Goal: Information Seeking & Learning: Learn about a topic

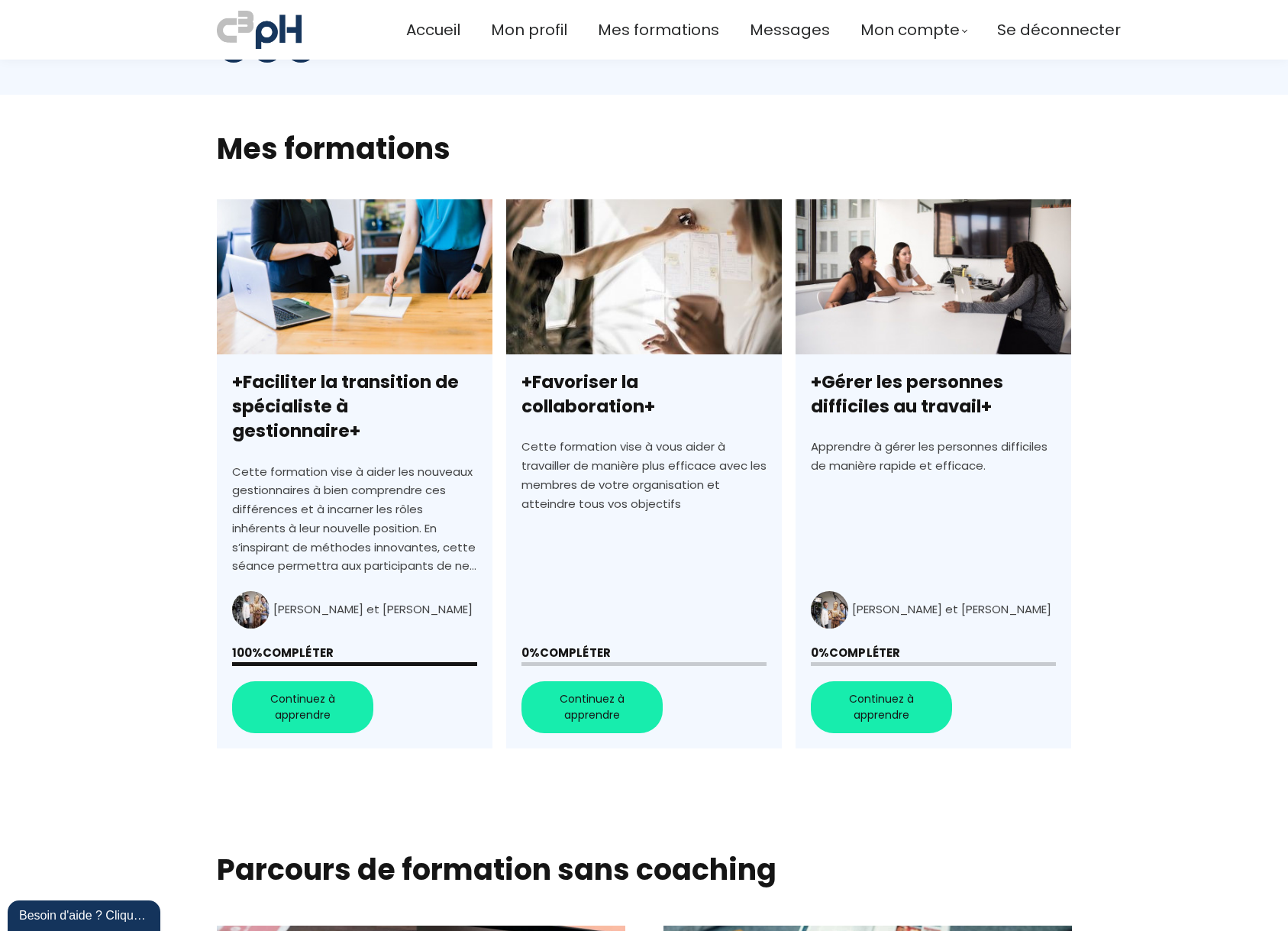
click at [579, 683] on link "+Favoriser la collaboration+" at bounding box center [644, 473] width 276 height 549
click at [891, 686] on link "+Gérer les personnes difficiles au travail+" at bounding box center [934, 473] width 276 height 549
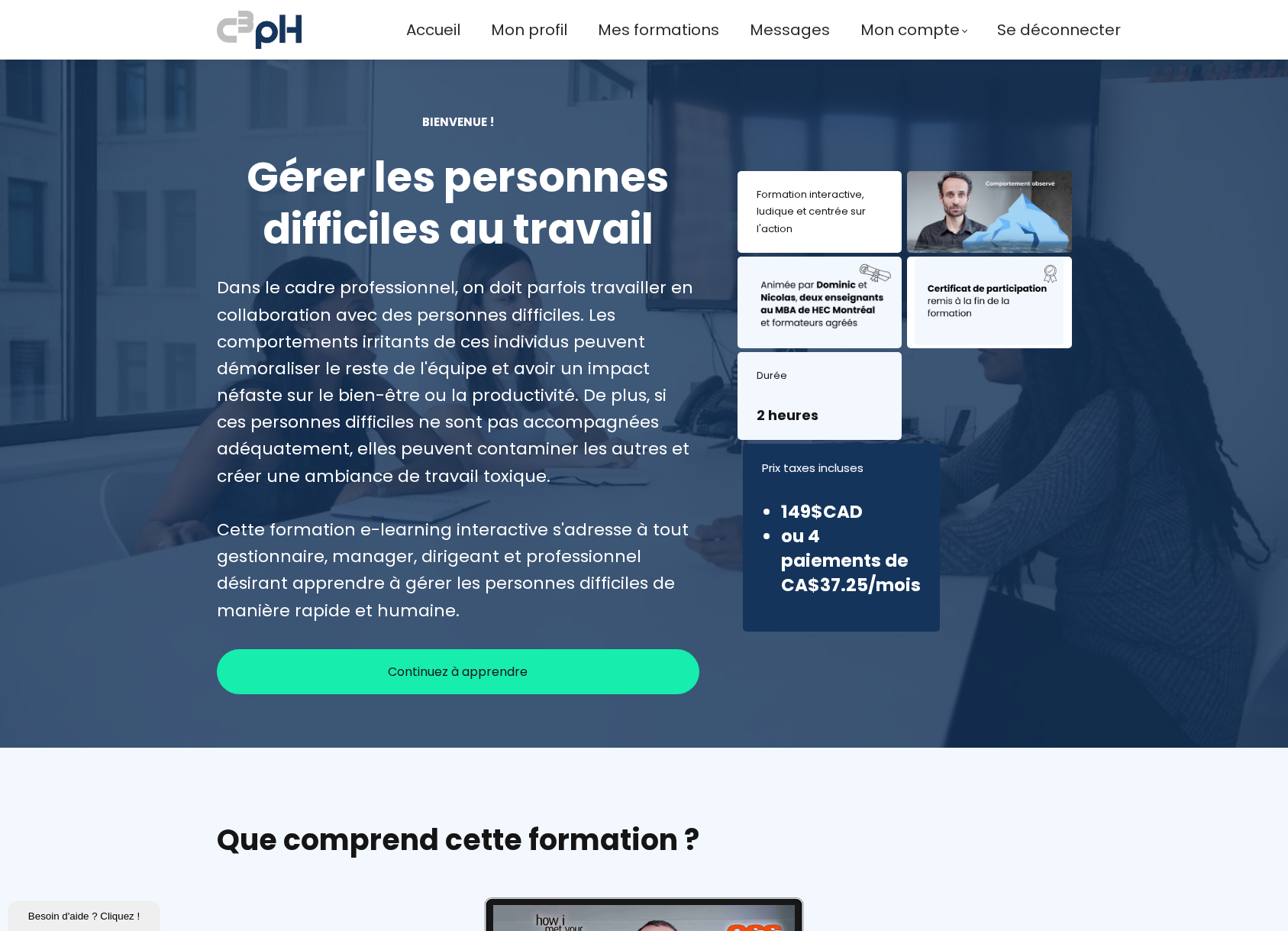
click at [414, 677] on span "Continuez à apprendre" at bounding box center [458, 672] width 140 height 19
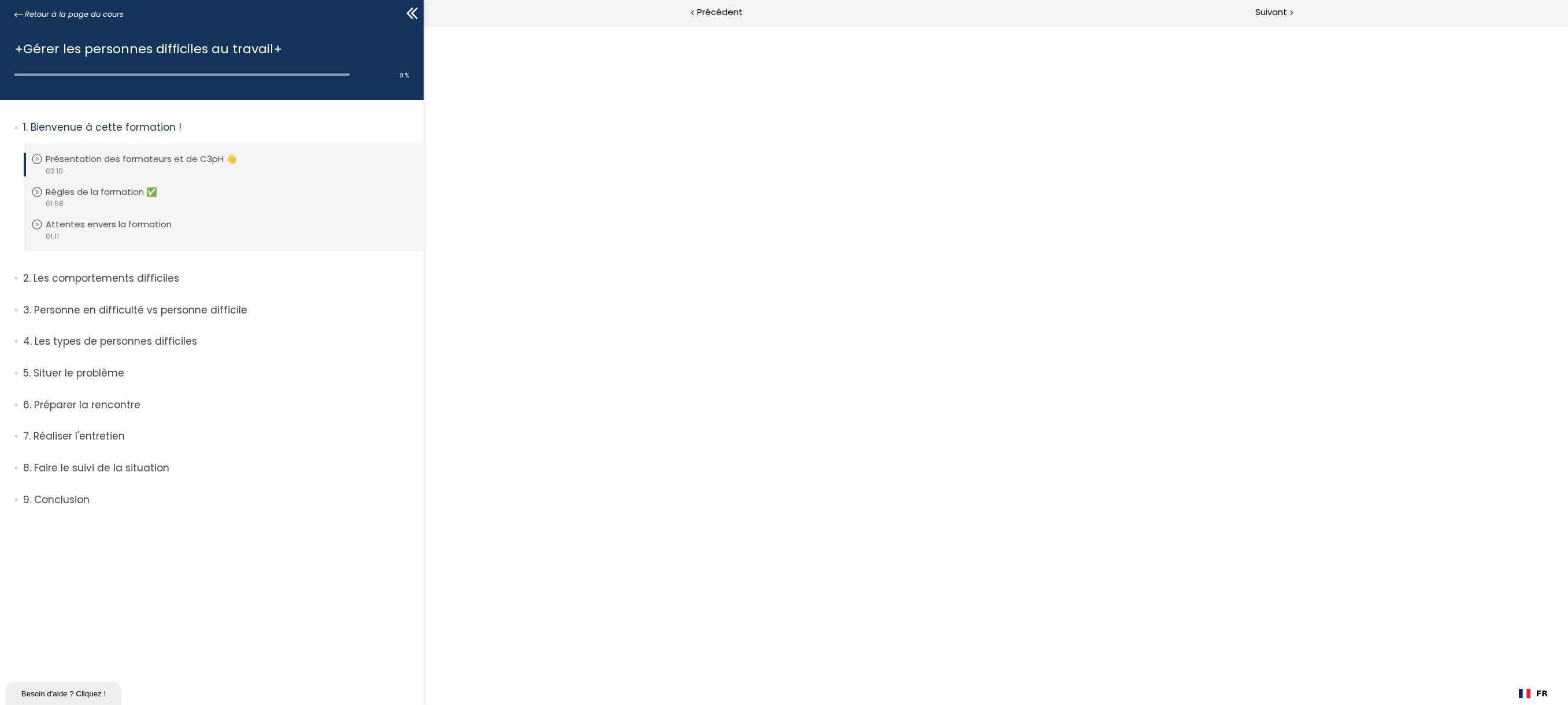
click at [975, 264] on div at bounding box center [995, 364] width 1144 height 679
click at [975, 11] on span "Suivant" at bounding box center [1271, 13] width 32 height 15
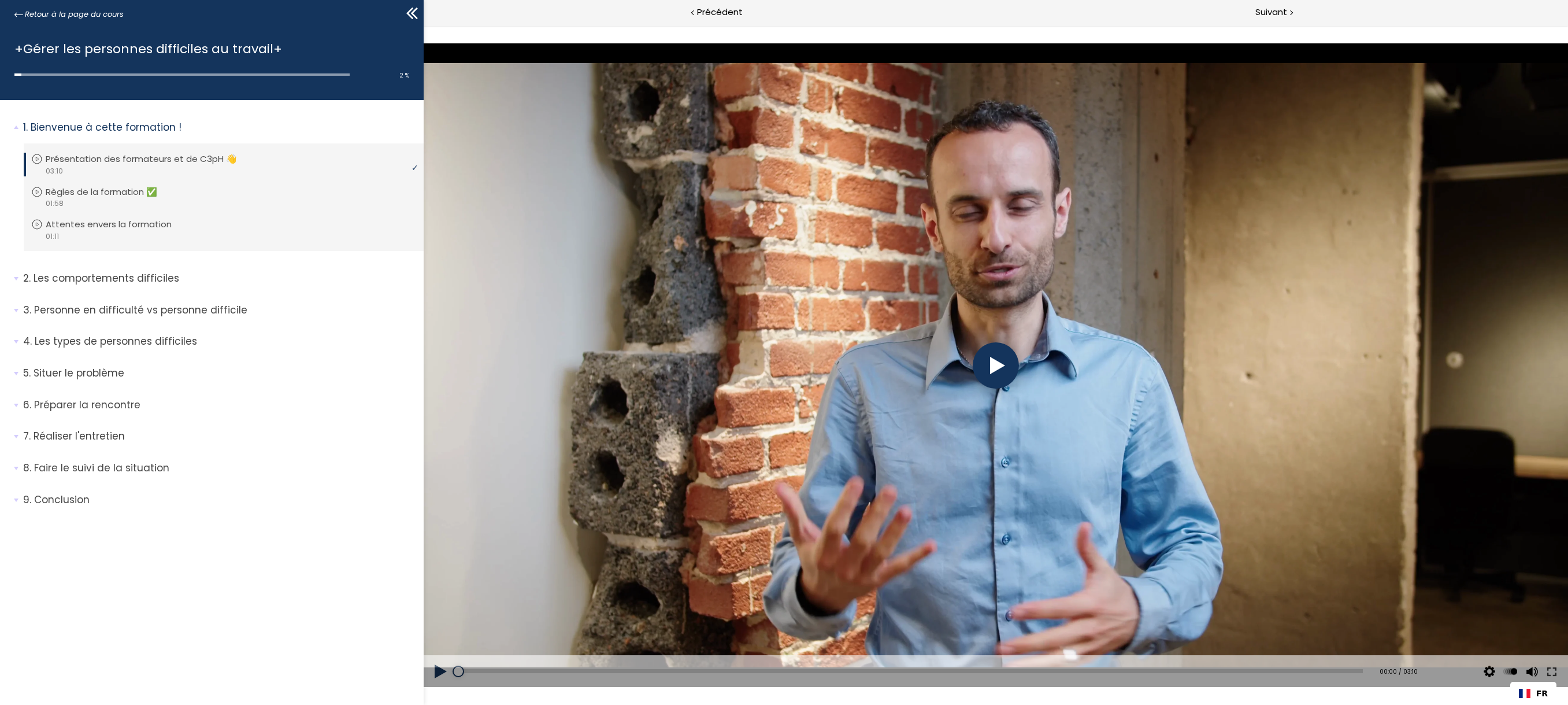
click at [997, 364] on div at bounding box center [995, 366] width 47 height 47
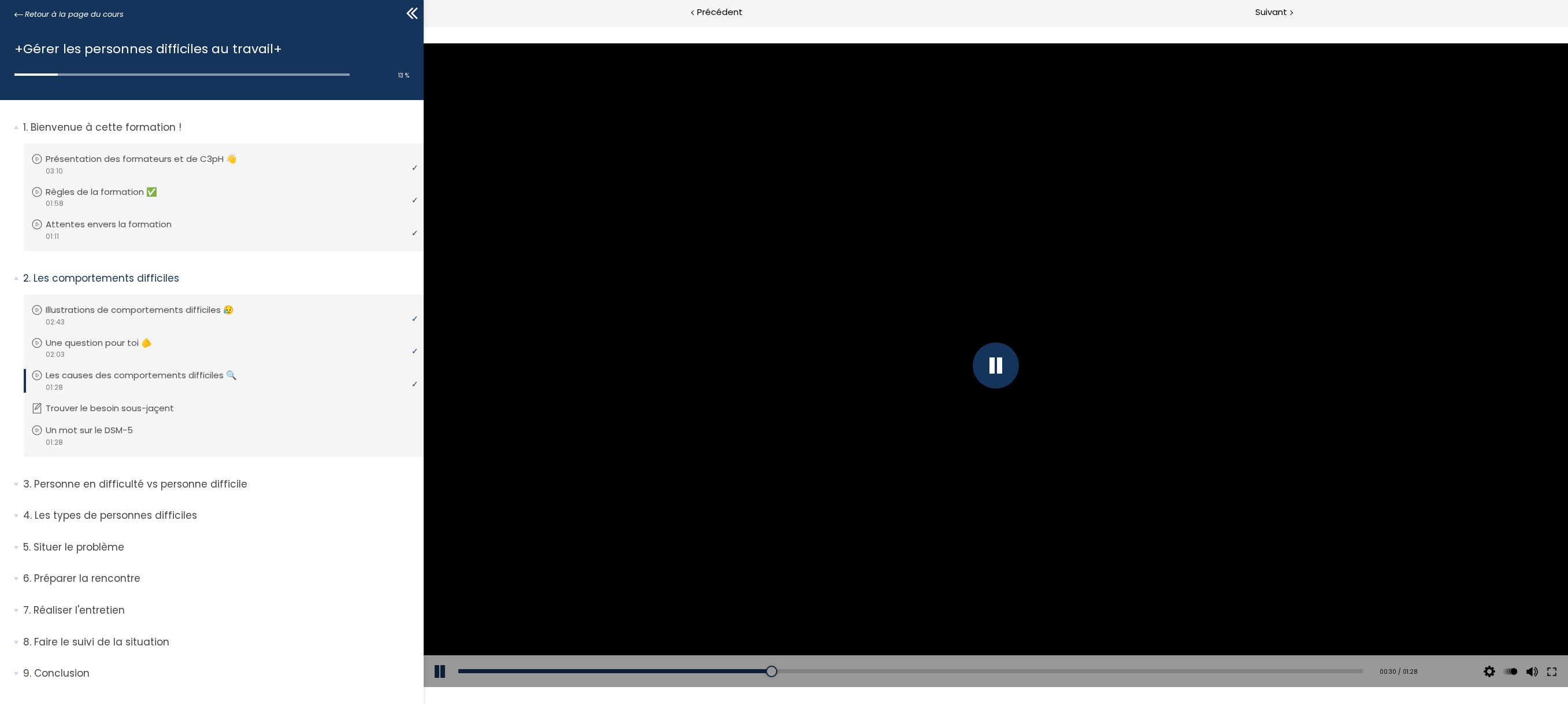
click at [412, 17] on icon at bounding box center [410, 13] width 7 height 11
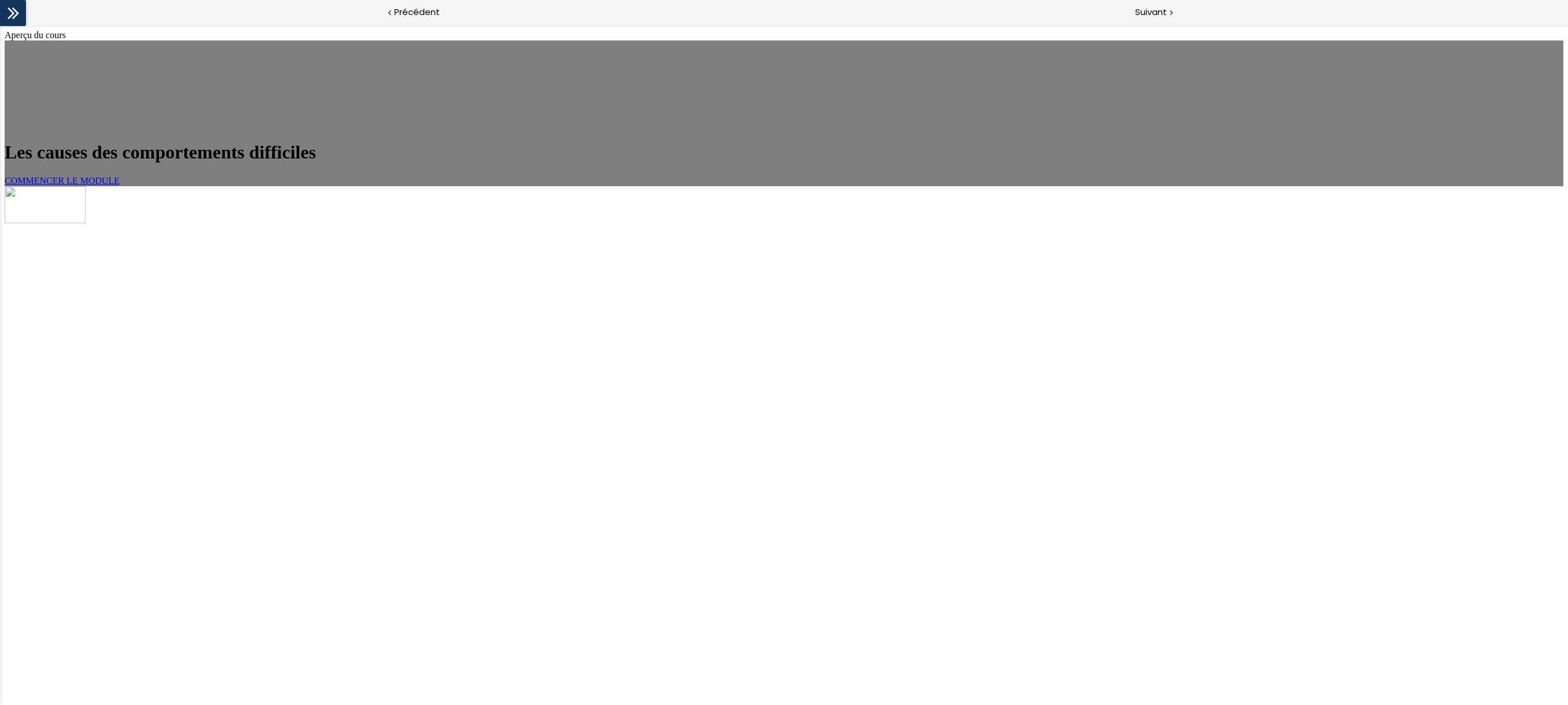
click at [120, 186] on link "COMMENCER LE MODULE" at bounding box center [62, 180] width 115 height 10
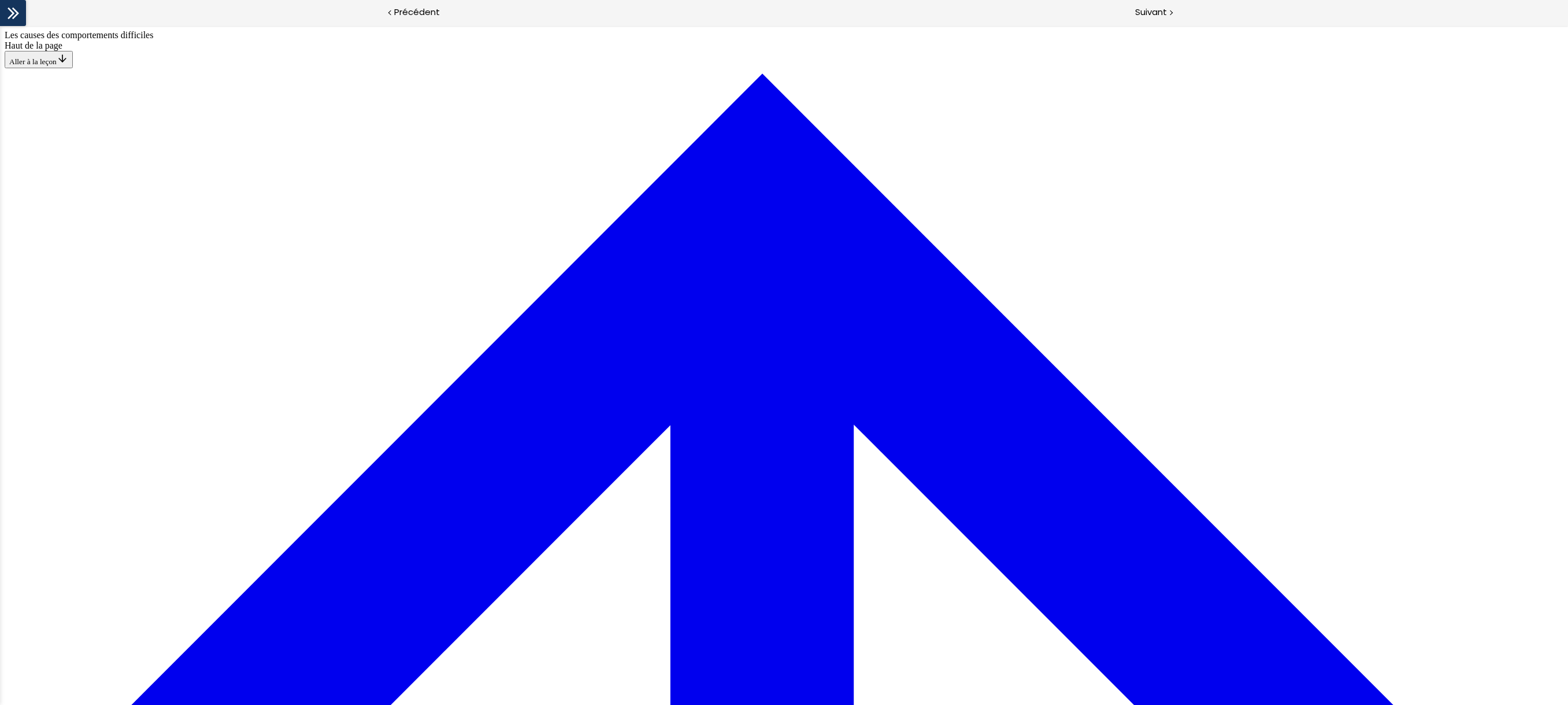
scroll to position [445, 0]
drag, startPoint x: 666, startPoint y: 378, endPoint x: 874, endPoint y: 482, distance: 232.6
drag, startPoint x: 626, startPoint y: 243, endPoint x: 684, endPoint y: 563, distance: 325.2
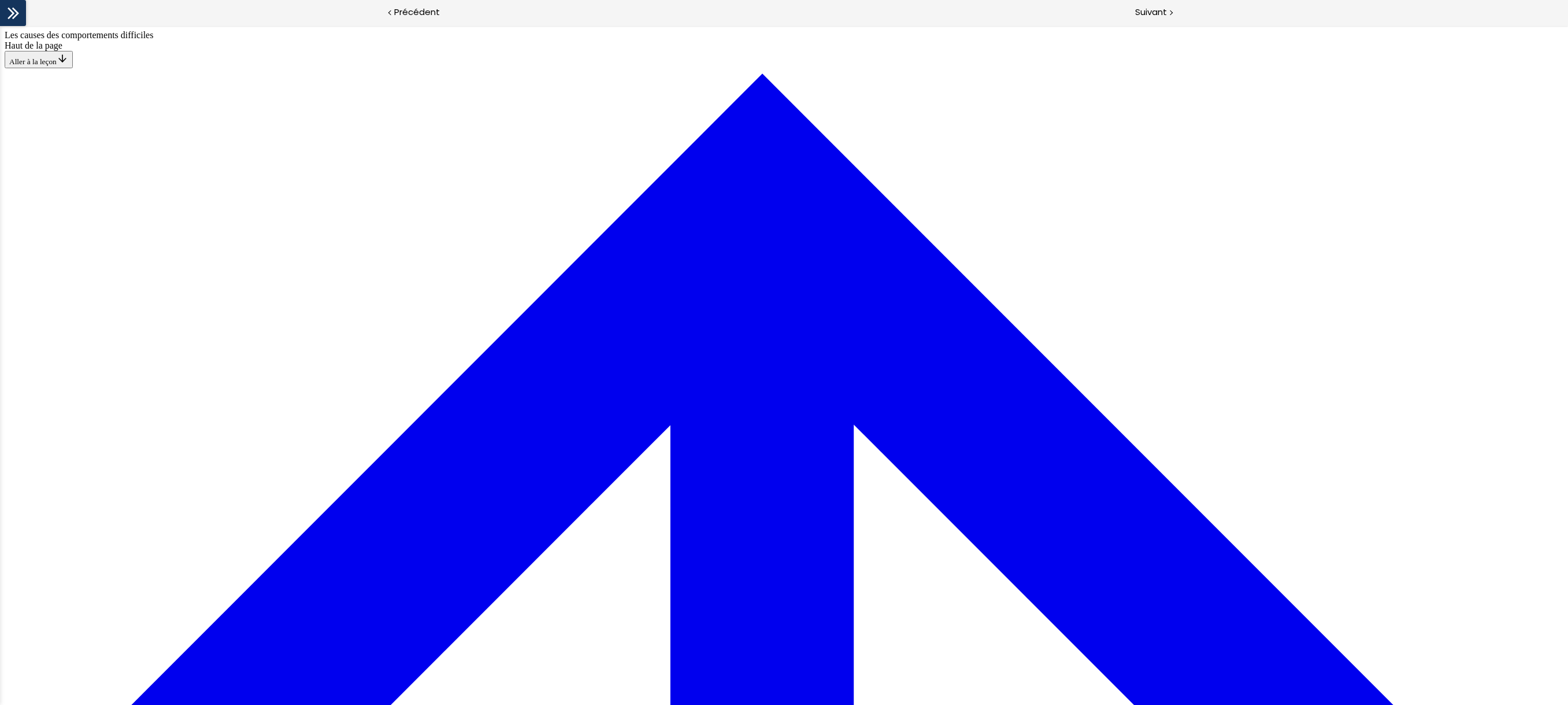
drag, startPoint x: 688, startPoint y: 406, endPoint x: 878, endPoint y: 247, distance: 247.8
drag, startPoint x: 654, startPoint y: 459, endPoint x: 819, endPoint y: 459, distance: 165.0
drag, startPoint x: 682, startPoint y: 357, endPoint x: 837, endPoint y: 296, distance: 166.6
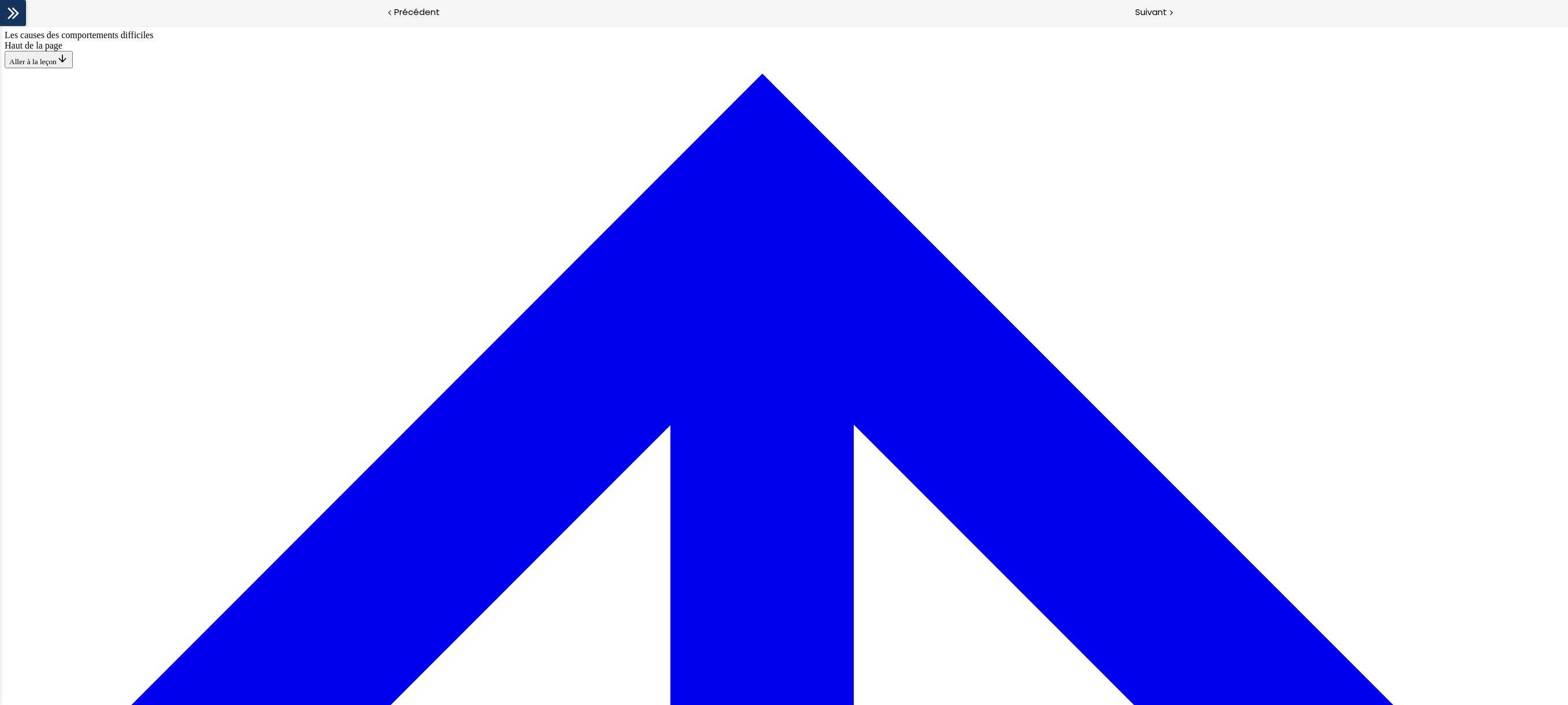
drag, startPoint x: 650, startPoint y: 351, endPoint x: 759, endPoint y: 347, distance: 109.1
drag, startPoint x: 671, startPoint y: 403, endPoint x: 779, endPoint y: 410, distance: 108.2
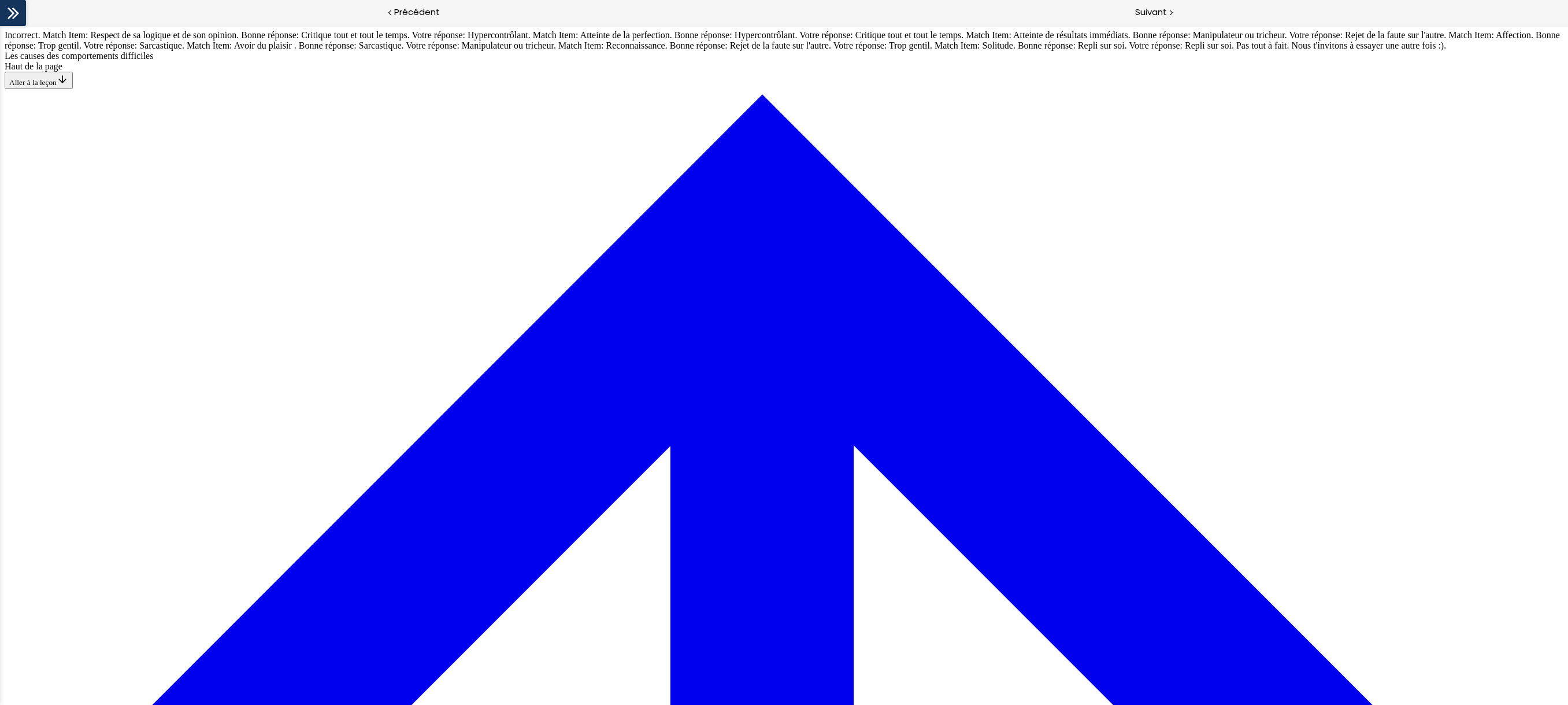
scroll to position [670, 0]
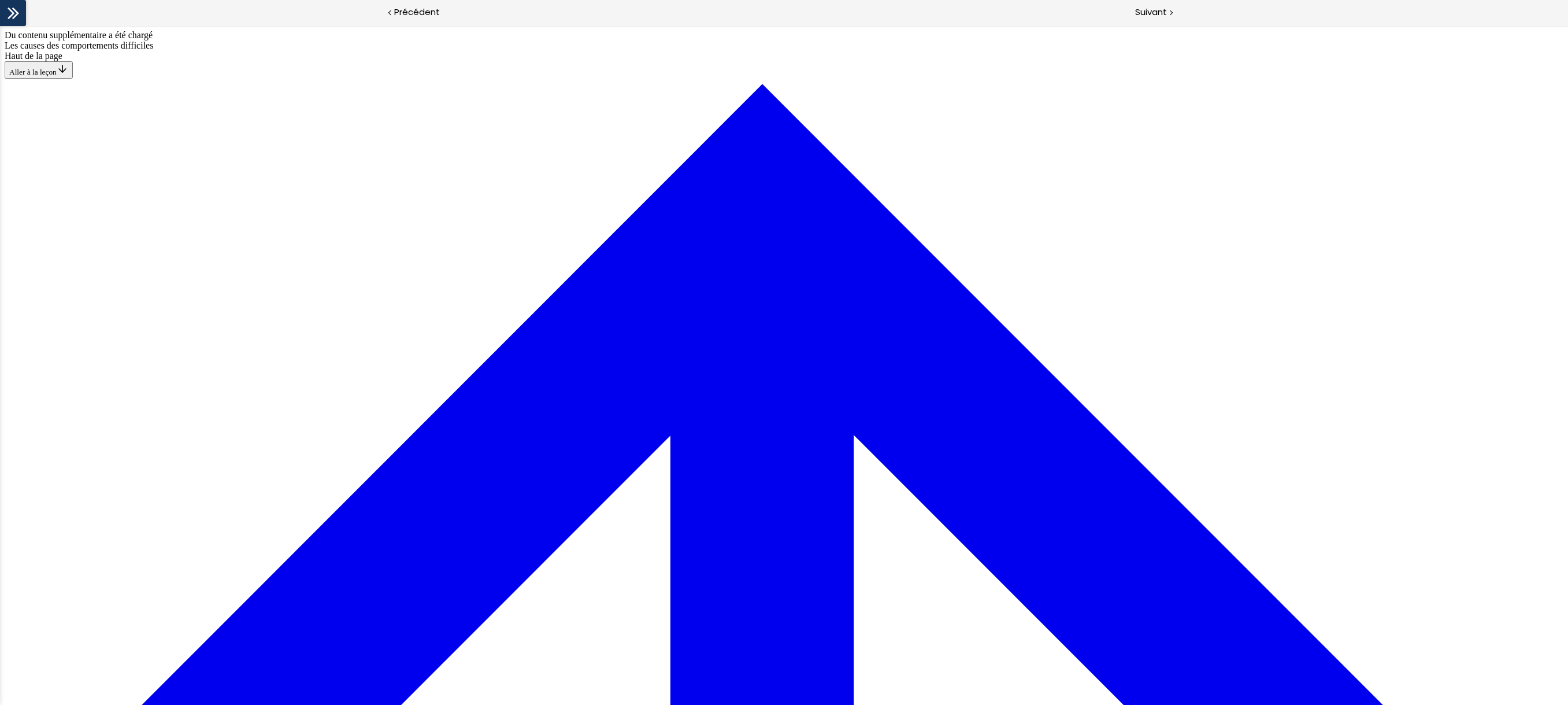
scroll to position [567, 0]
click at [1152, 15] on span "Suivant" at bounding box center [1151, 13] width 32 height 15
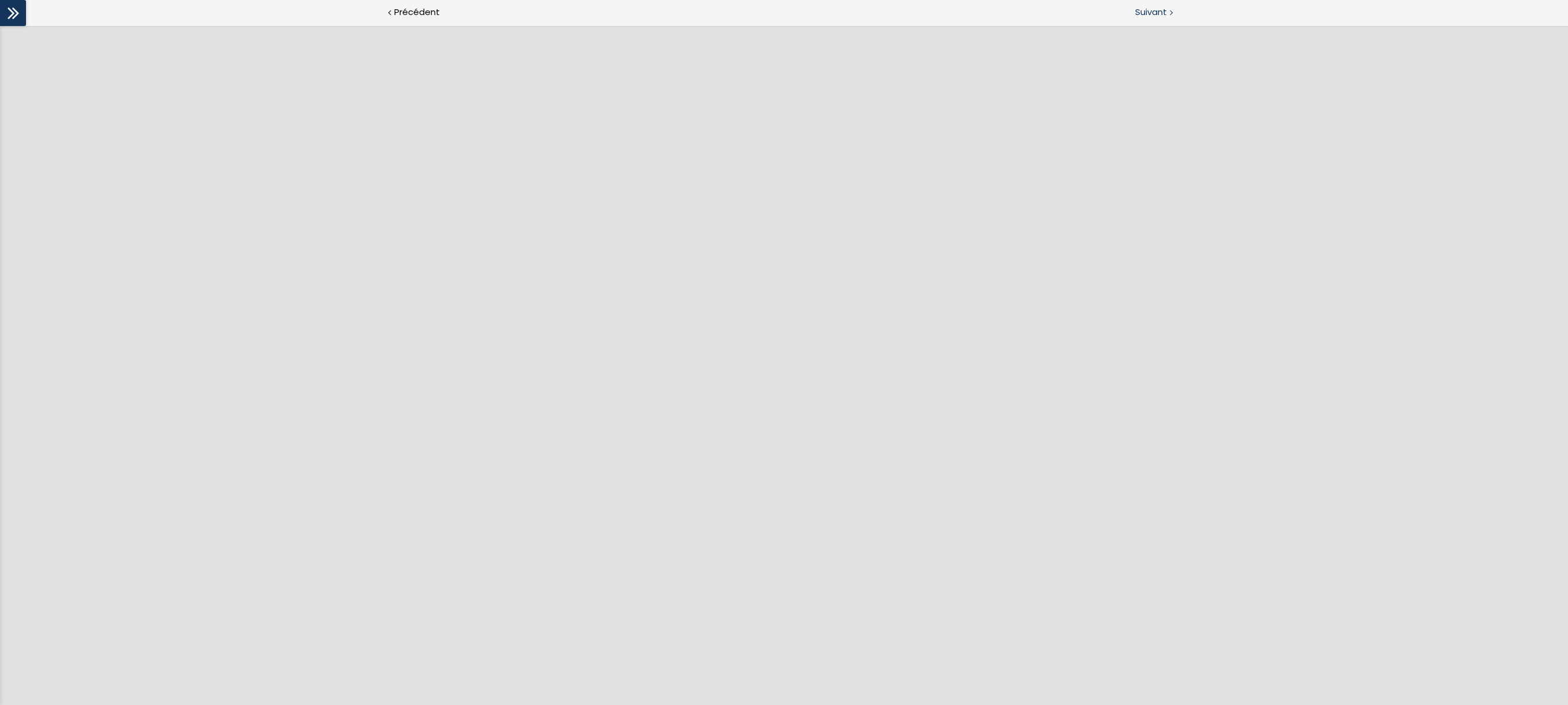
click at [1160, 8] on span "Suivant" at bounding box center [1151, 13] width 32 height 15
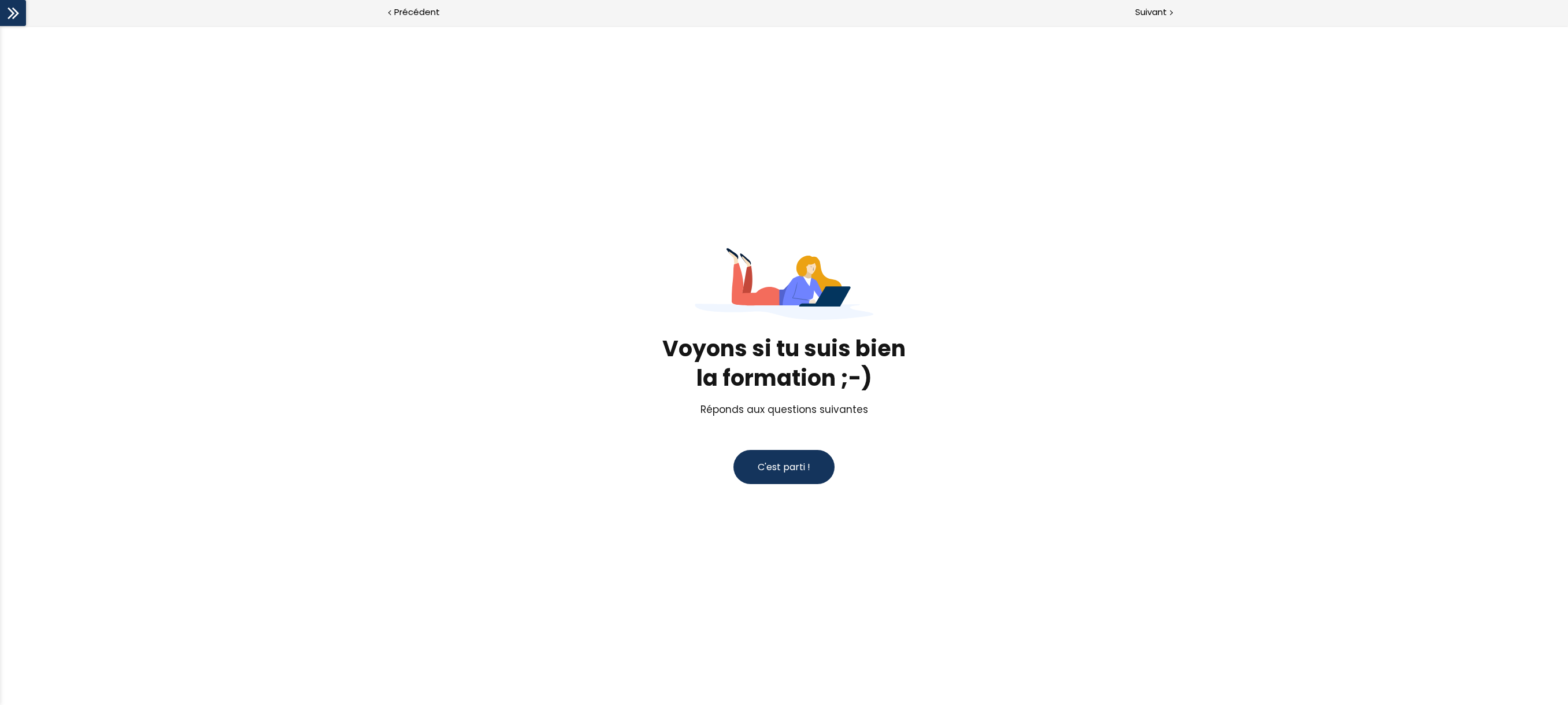
click at [783, 468] on span "C'est parti !" at bounding box center [784, 467] width 53 height 13
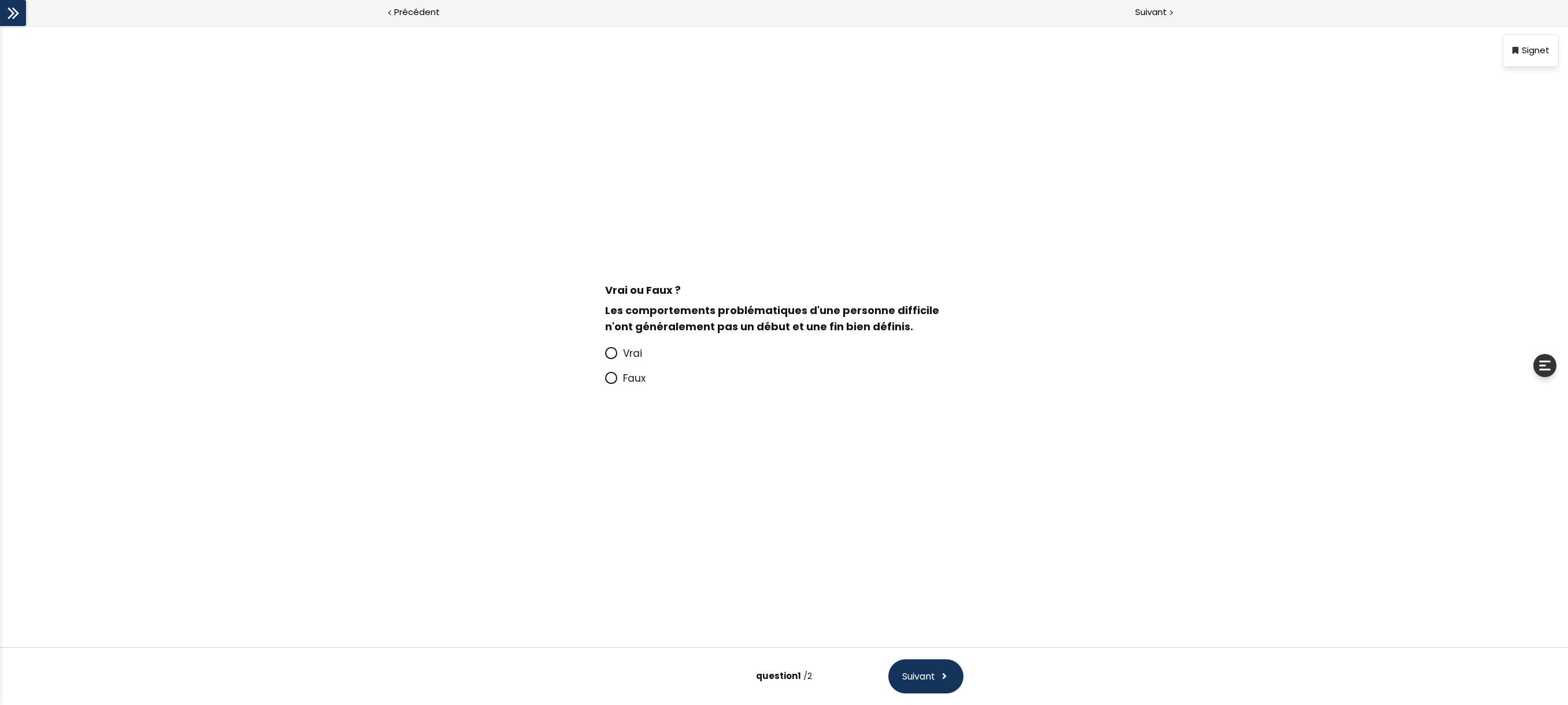
click at [612, 352] on icon at bounding box center [611, 352] width 10 height 10
click at [605, 356] on input "Vrai" at bounding box center [605, 356] width 0 height 0
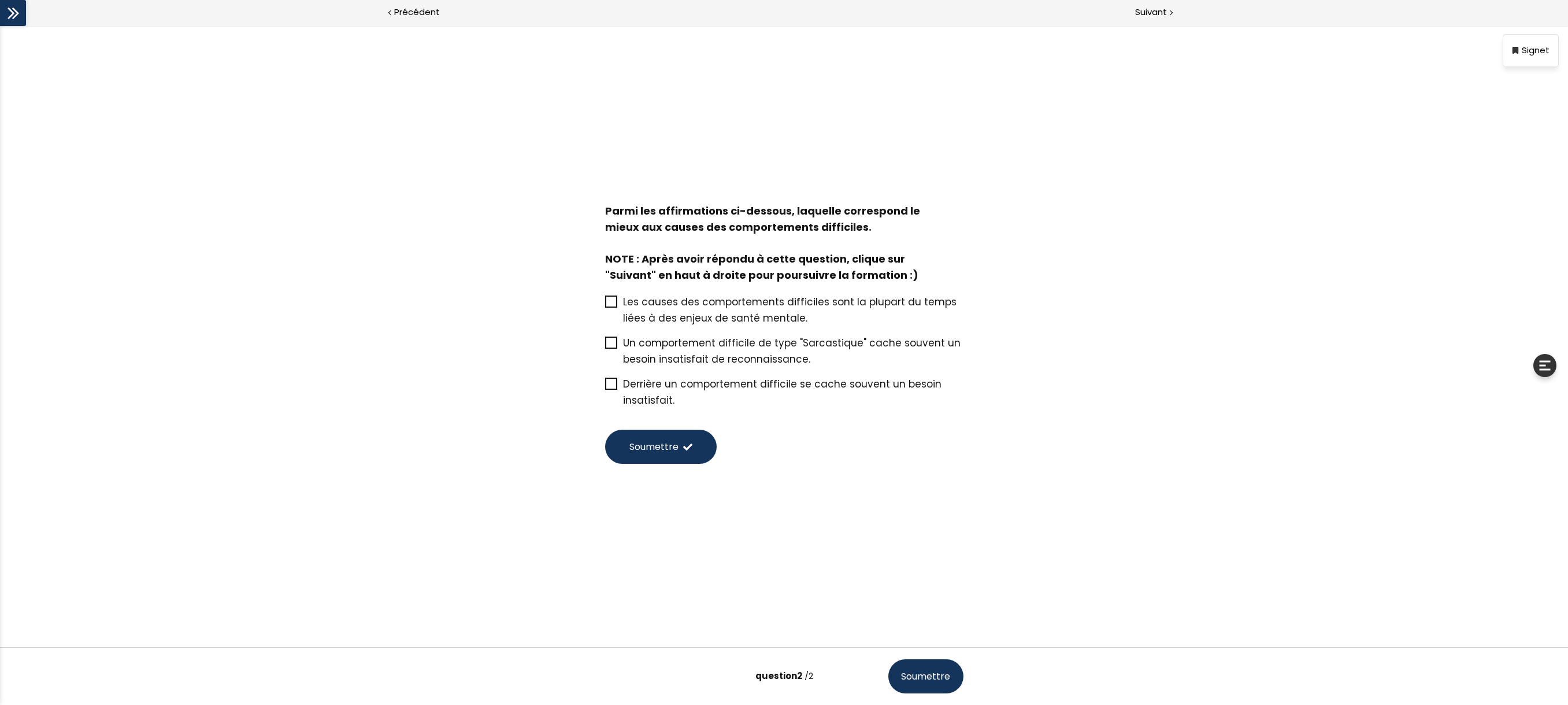
click at [608, 300] on icon at bounding box center [612, 302] width 9 height 9
click at [605, 305] on input "Les causes des comportements difficiles sont la plupart du temps liées à des en…" at bounding box center [605, 305] width 0 height 0
click at [634, 453] on span "Soumettre" at bounding box center [654, 447] width 49 height 15
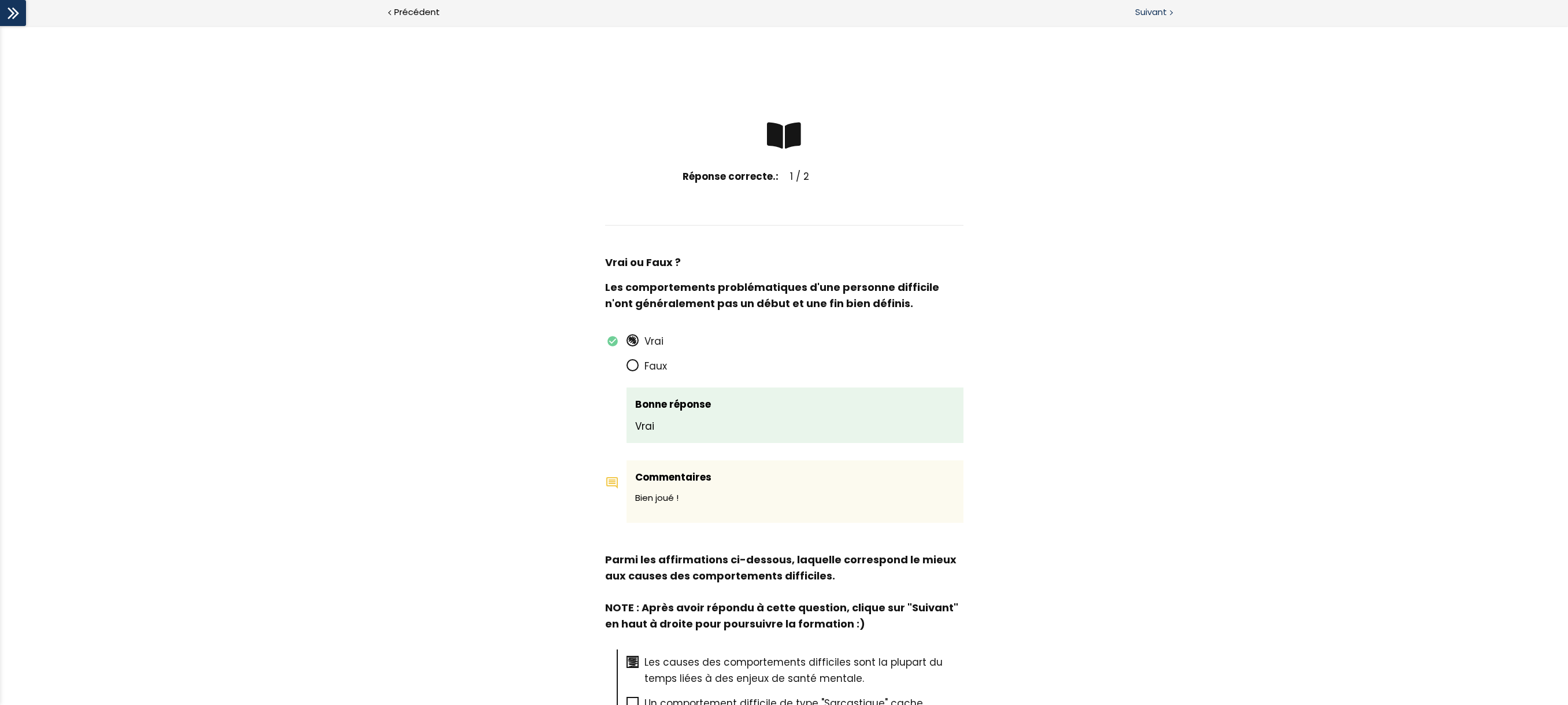
click at [1142, 15] on span "Suivant" at bounding box center [1151, 13] width 32 height 15
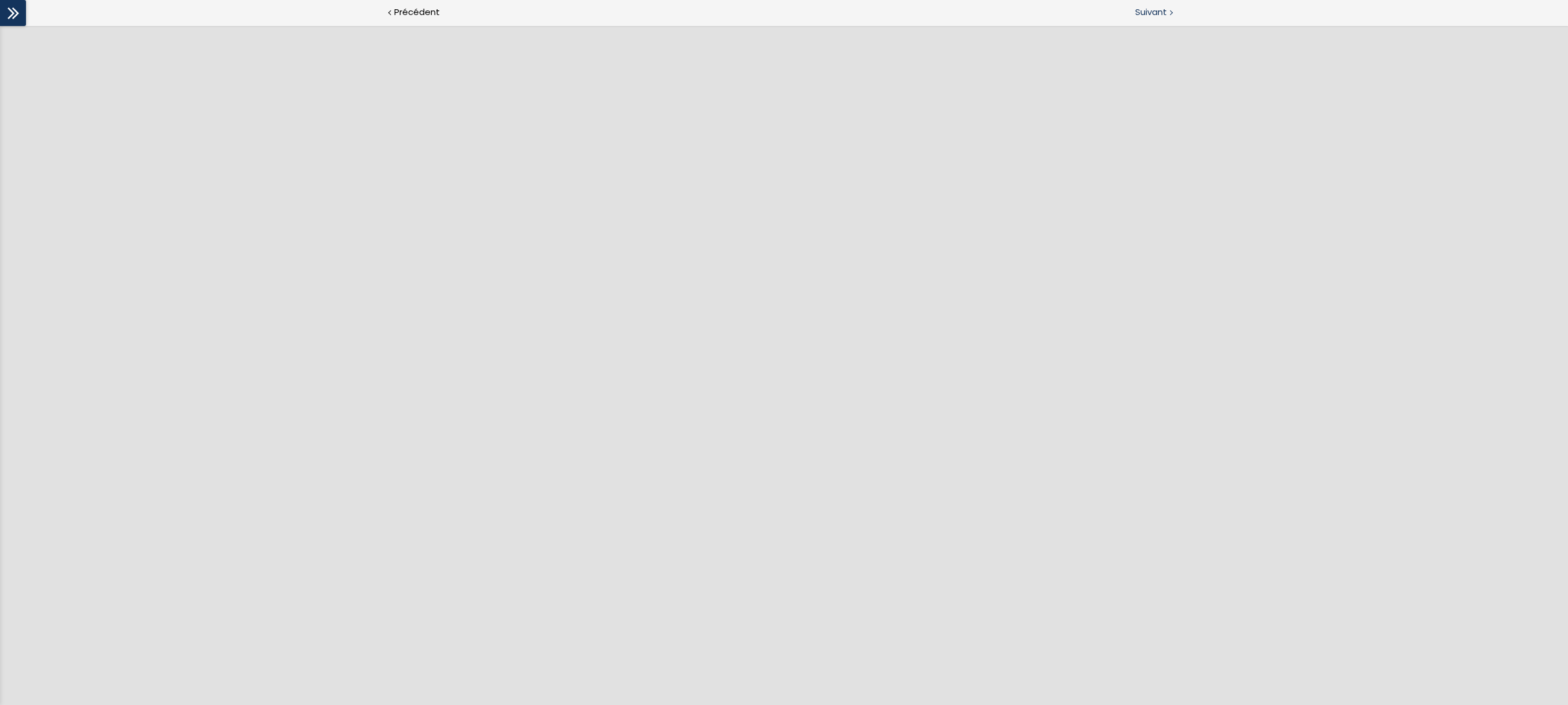
click at [1136, 17] on span "Suivant" at bounding box center [1151, 13] width 32 height 15
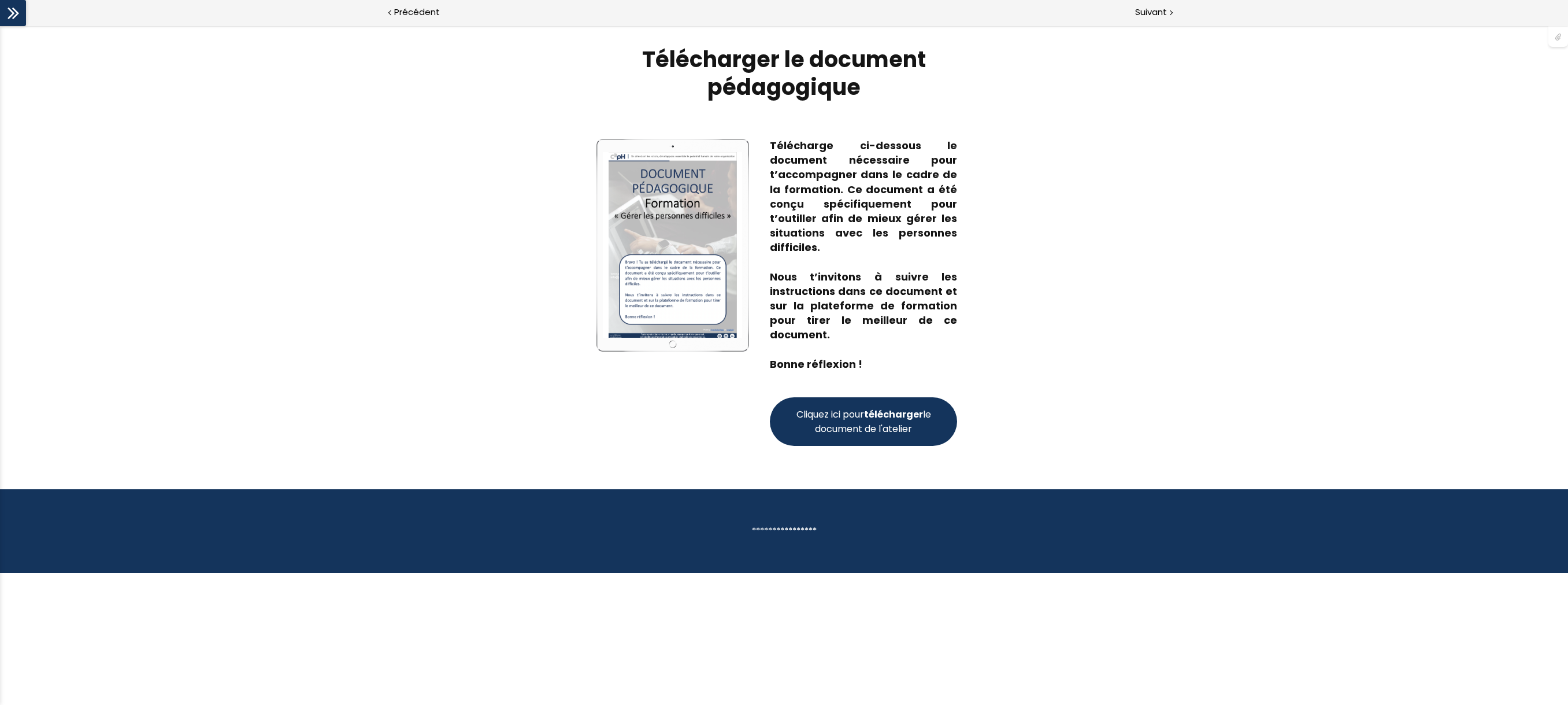
click at [899, 418] on strong "télécharger" at bounding box center [894, 414] width 59 height 13
click at [1156, 15] on span "Suivant" at bounding box center [1151, 13] width 32 height 15
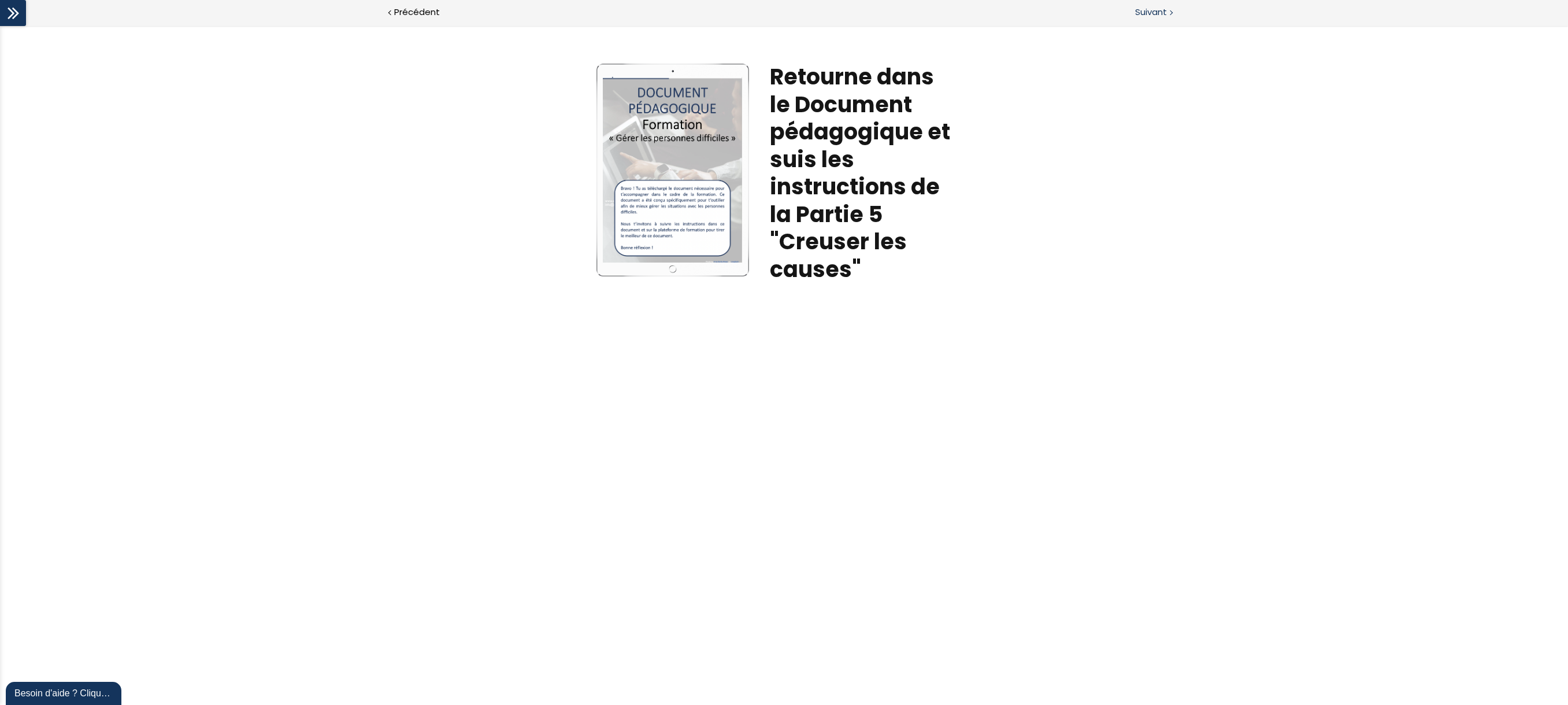
click at [1170, 15] on div at bounding box center [1170, 12] width 3 height 15
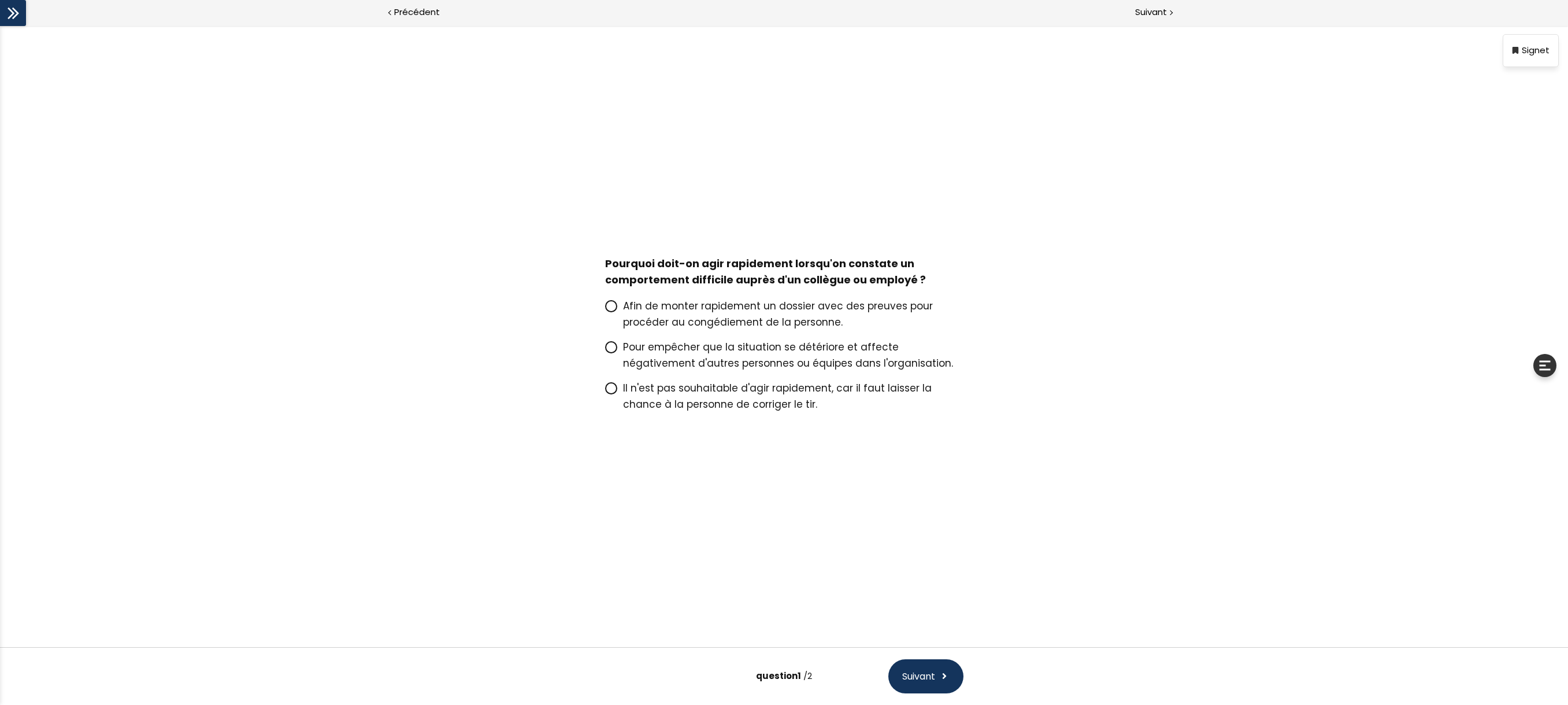
click at [624, 351] on span "Pour empêcher que la situation se détériore et affecte négativement d'autres pe…" at bounding box center [788, 354] width 330 height 30
click at [605, 351] on input "Pour empêcher que la situation se détériore et affecte négativement d'autres pe…" at bounding box center [605, 351] width 0 height 0
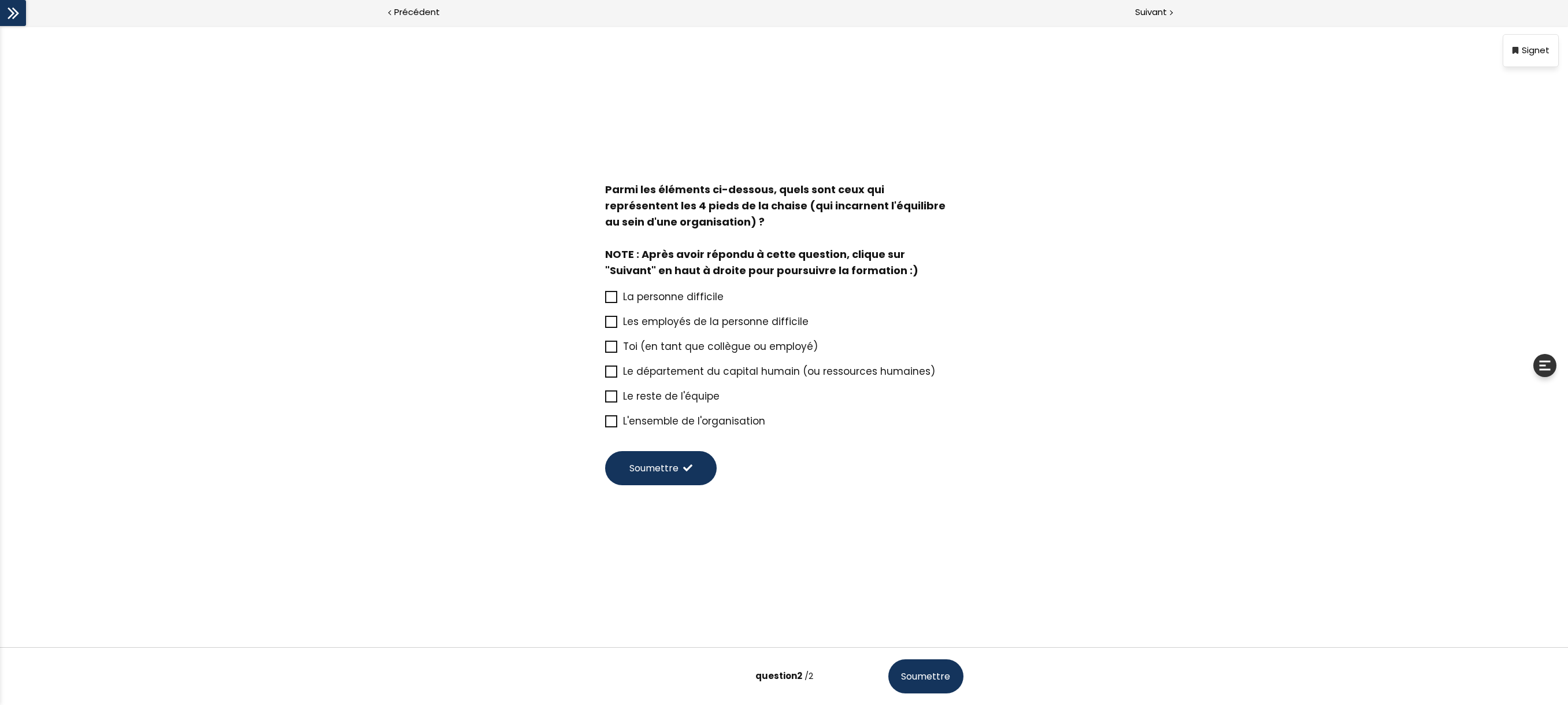
click at [611, 297] on icon at bounding box center [612, 297] width 9 height 9
click at [605, 300] on input "La personne difficile" at bounding box center [605, 300] width 0 height 0
click at [611, 347] on icon at bounding box center [612, 347] width 9 height 9
click at [605, 350] on input "Toi (en tant que collègue ou employé)" at bounding box center [605, 350] width 0 height 0
click at [609, 392] on icon at bounding box center [612, 396] width 9 height 9
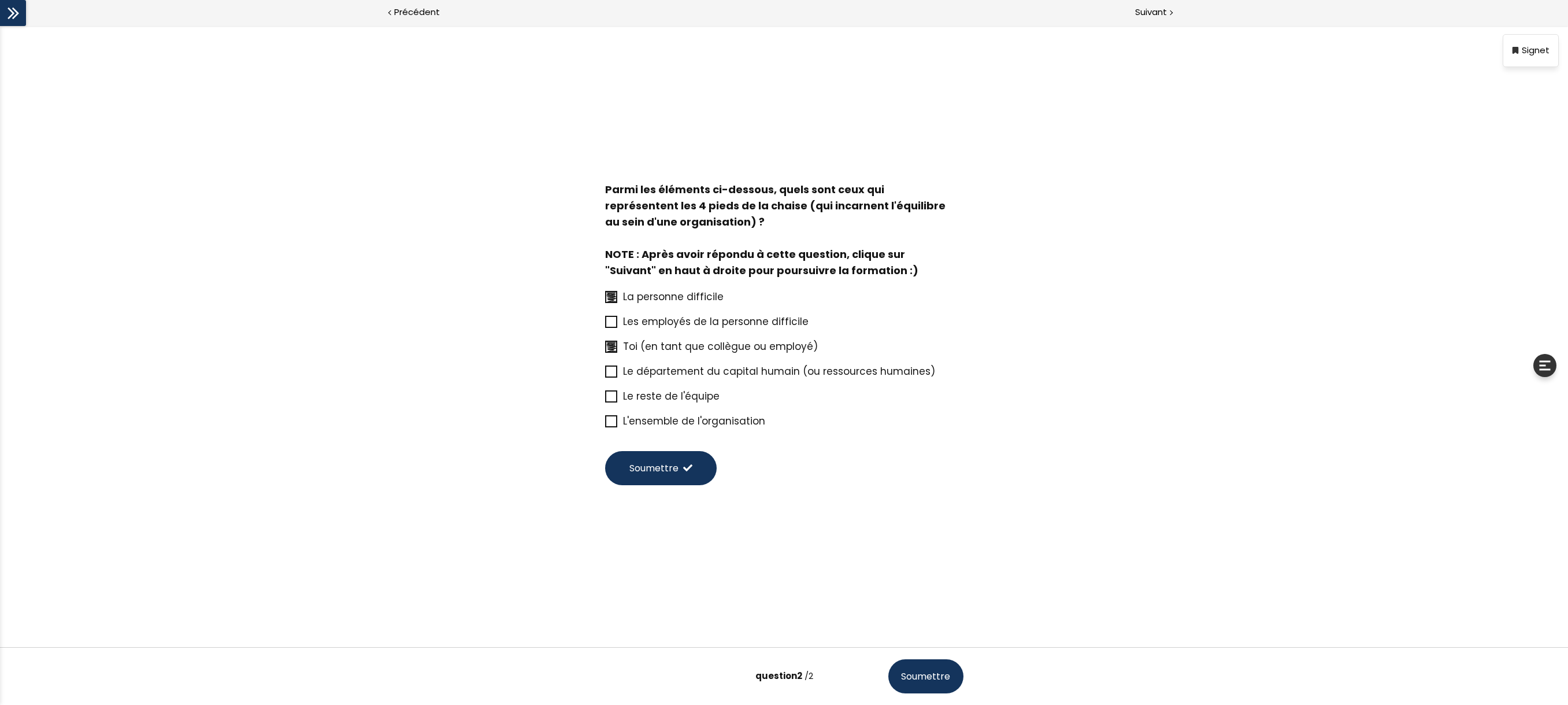
click at [605, 400] on input "Le reste de l'équipe" at bounding box center [605, 400] width 0 height 0
click at [609, 421] on icon at bounding box center [611, 421] width 10 height 10
click at [605, 424] on input "L'ensemble de l'organisation" at bounding box center [605, 424] width 0 height 0
click at [651, 474] on span "Soumettre" at bounding box center [654, 468] width 49 height 15
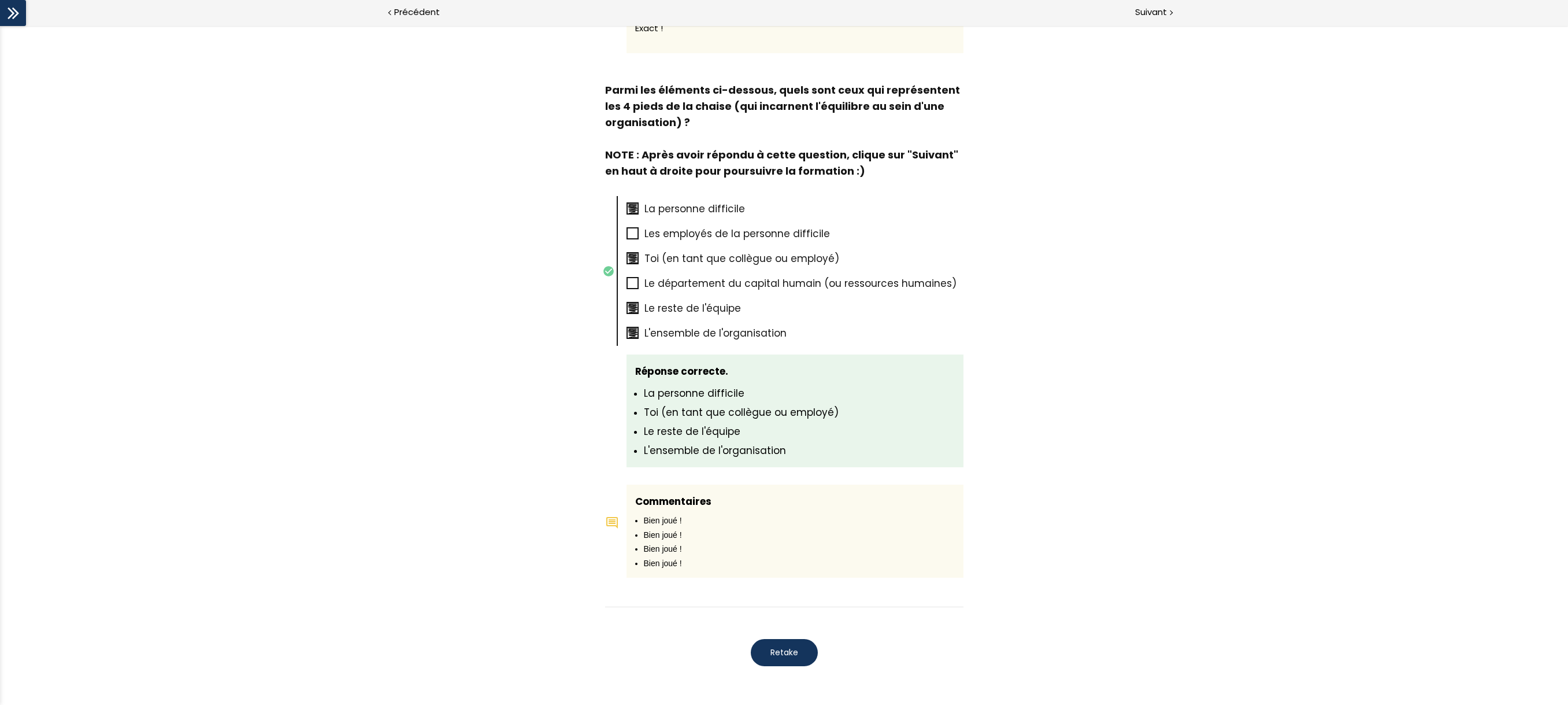
scroll to position [578, 0]
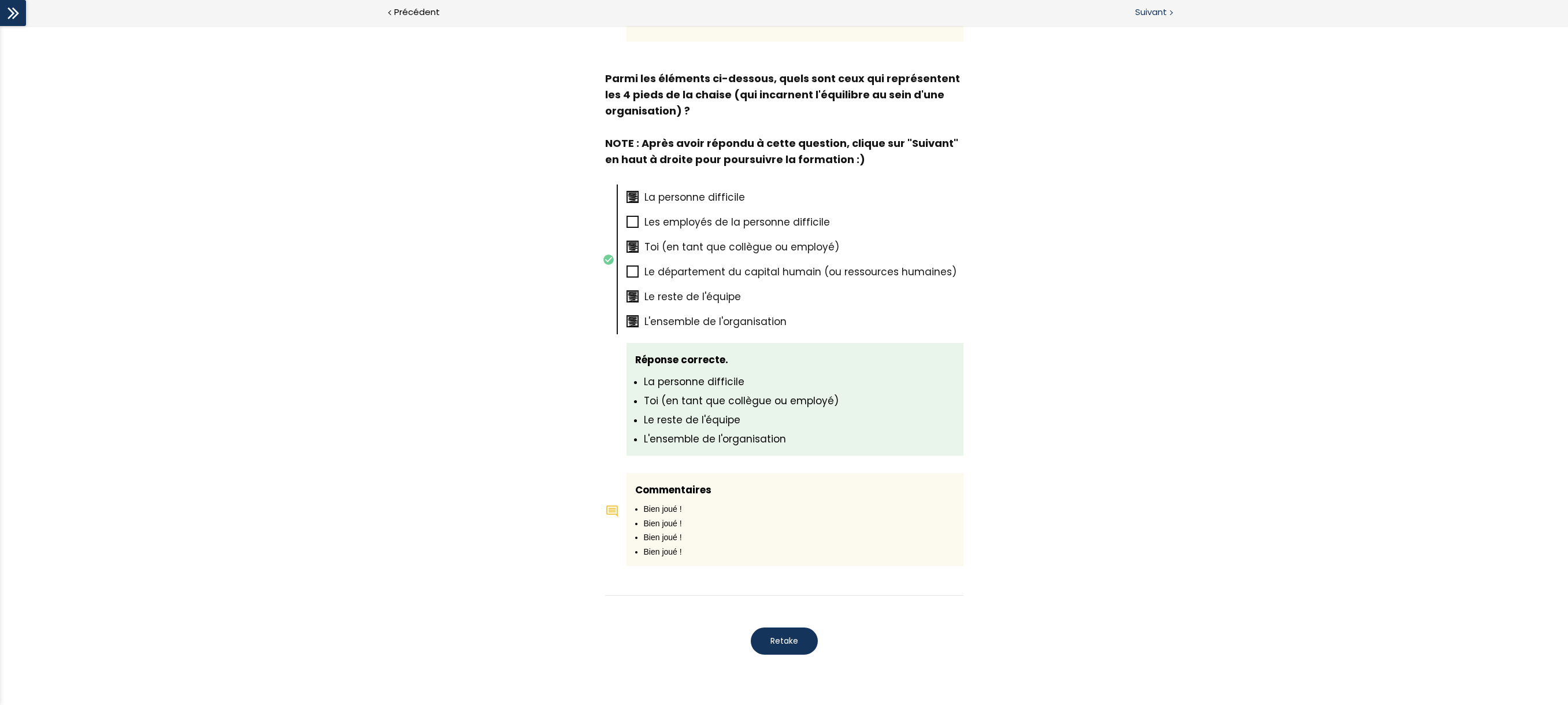
click at [1141, 15] on span "Suivant" at bounding box center [1151, 13] width 32 height 15
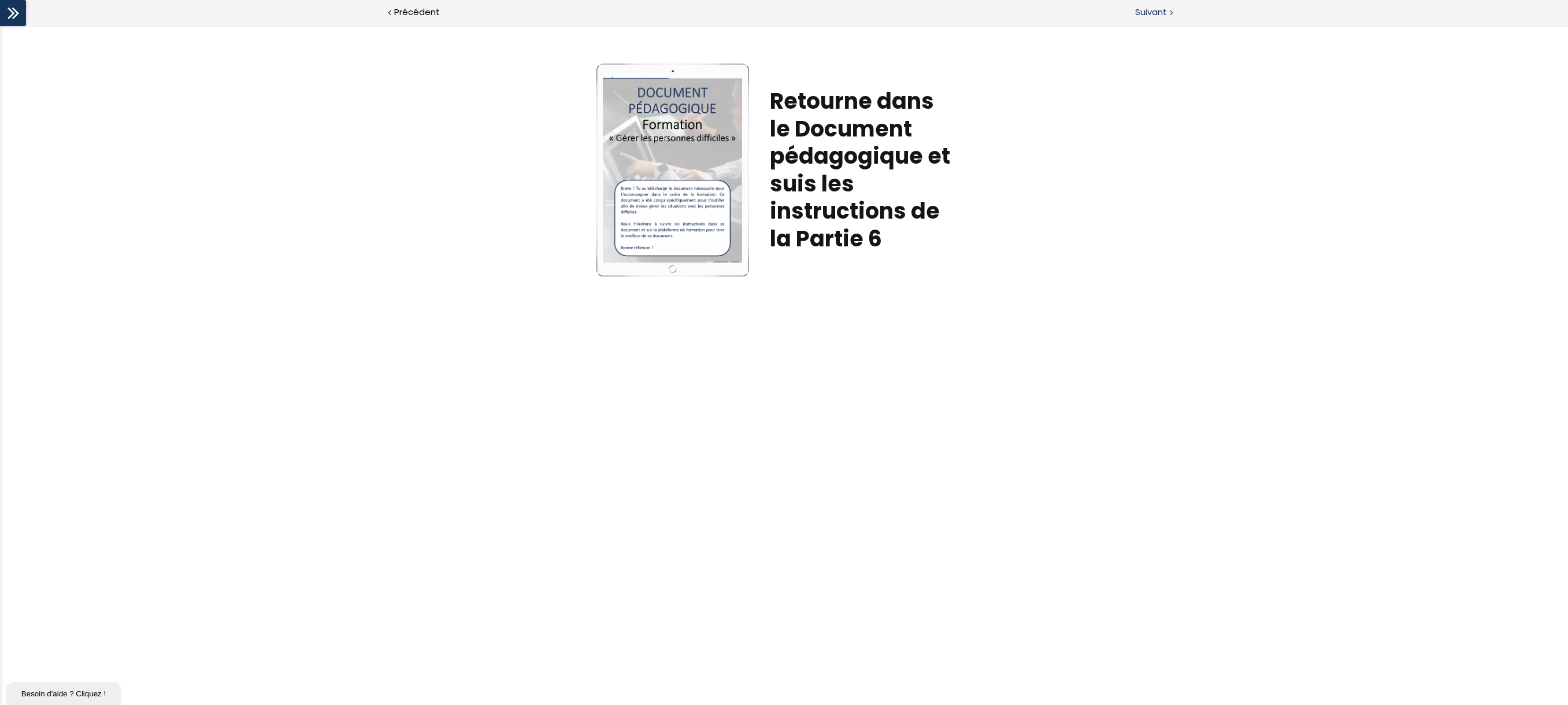
click at [1140, 5] on span "Suivant" at bounding box center [1151, 13] width 32 height 15
click at [1156, 13] on span "Suivant" at bounding box center [1151, 13] width 32 height 15
click at [1158, 11] on span "Suivant" at bounding box center [1151, 13] width 32 height 15
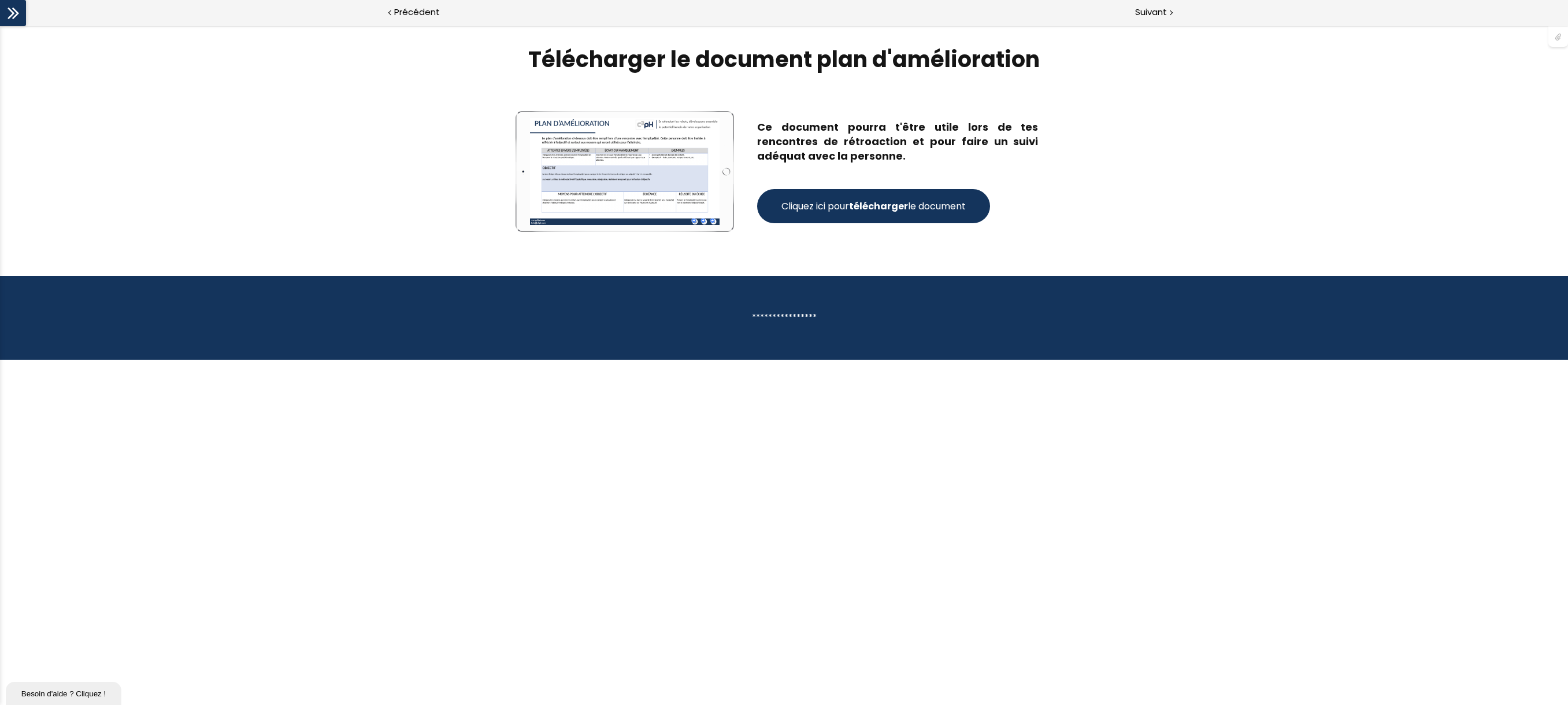
click at [824, 206] on span "Cliquez ici pour télécharger le document" at bounding box center [873, 206] width 184 height 15
click at [1146, 11] on span "Suivant" at bounding box center [1151, 13] width 32 height 15
click at [19, 13] on icon at bounding box center [13, 13] width 17 height 17
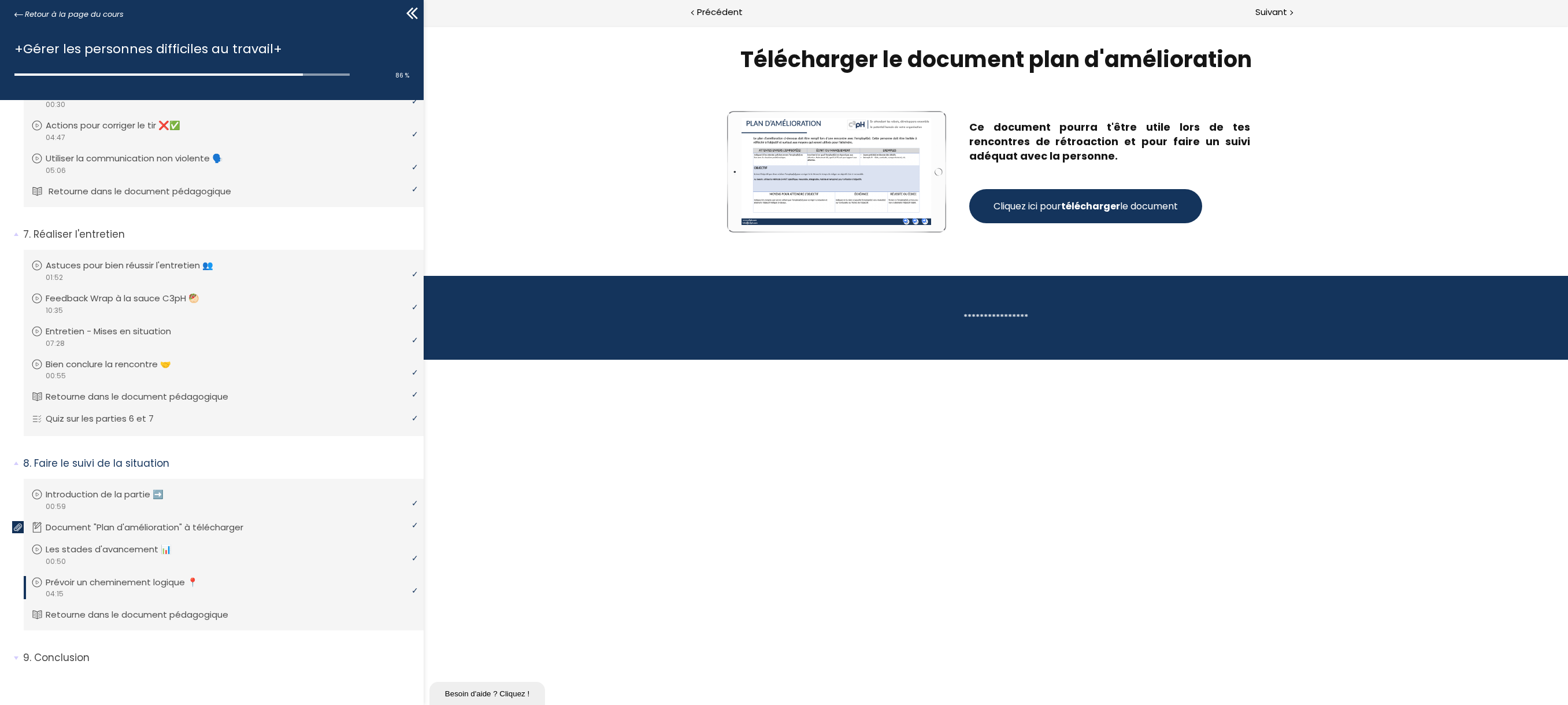
scroll to position [1111, 0]
click at [410, 7] on icon at bounding box center [412, 13] width 17 height 17
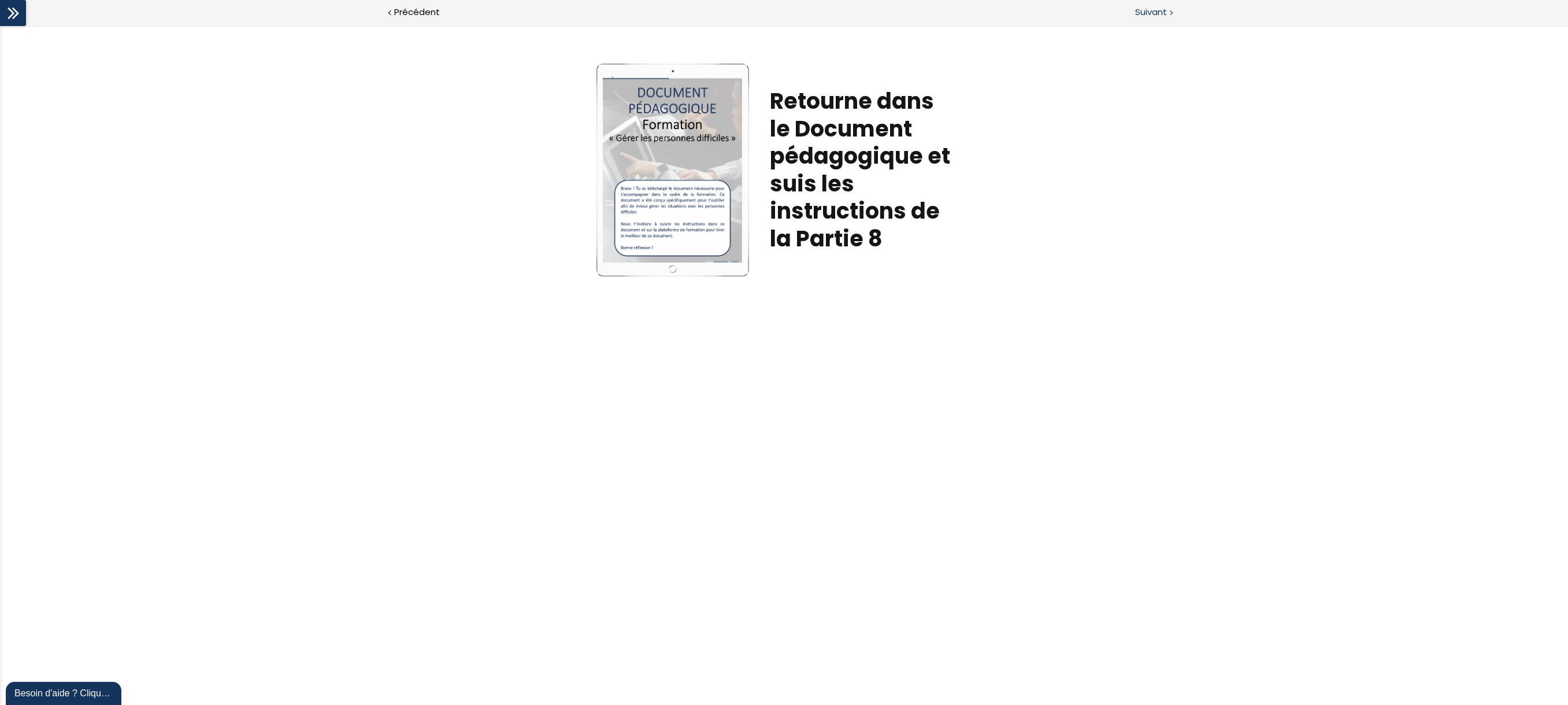
click at [1154, 12] on span "Suivant" at bounding box center [1151, 13] width 32 height 15
click at [13, 11] on icon at bounding box center [11, 13] width 7 height 11
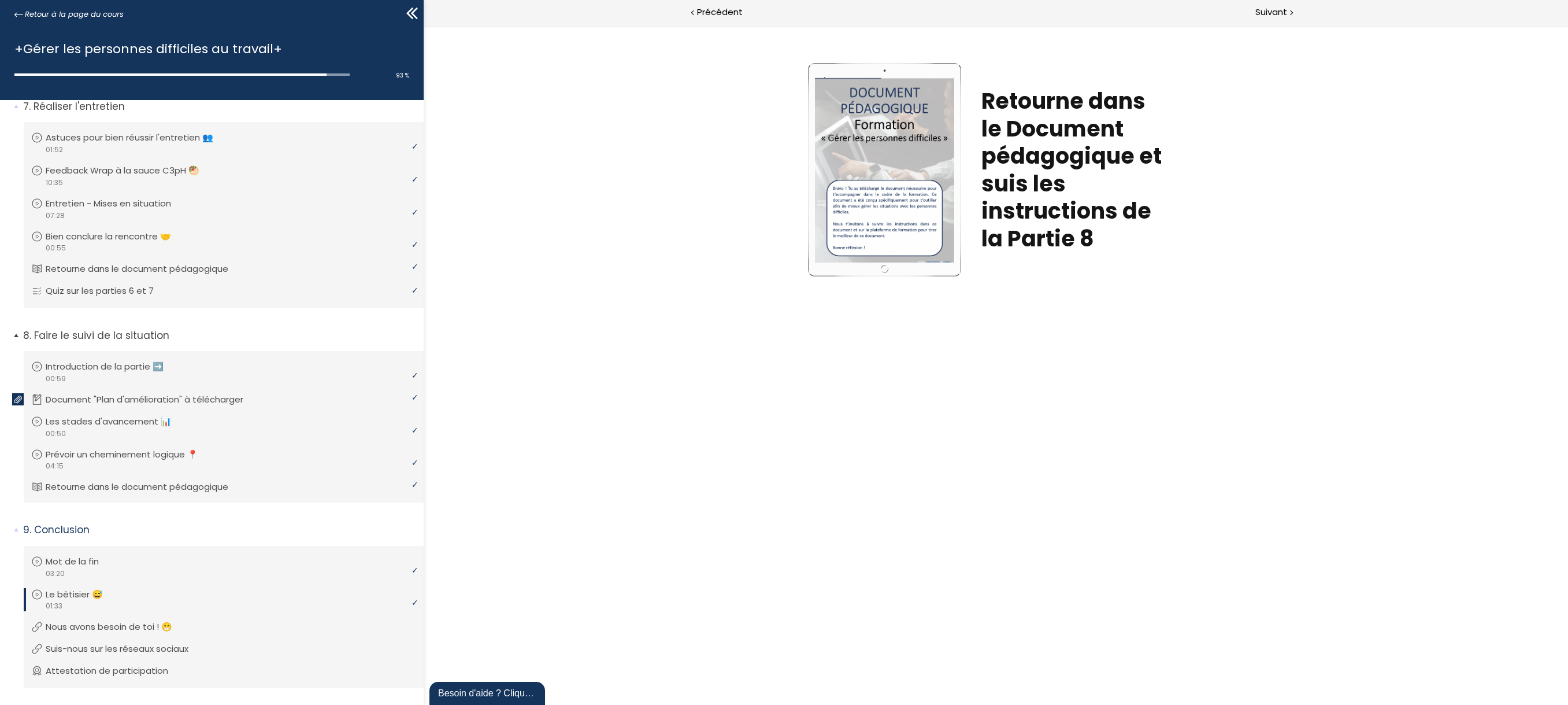
scroll to position [1264, 0]
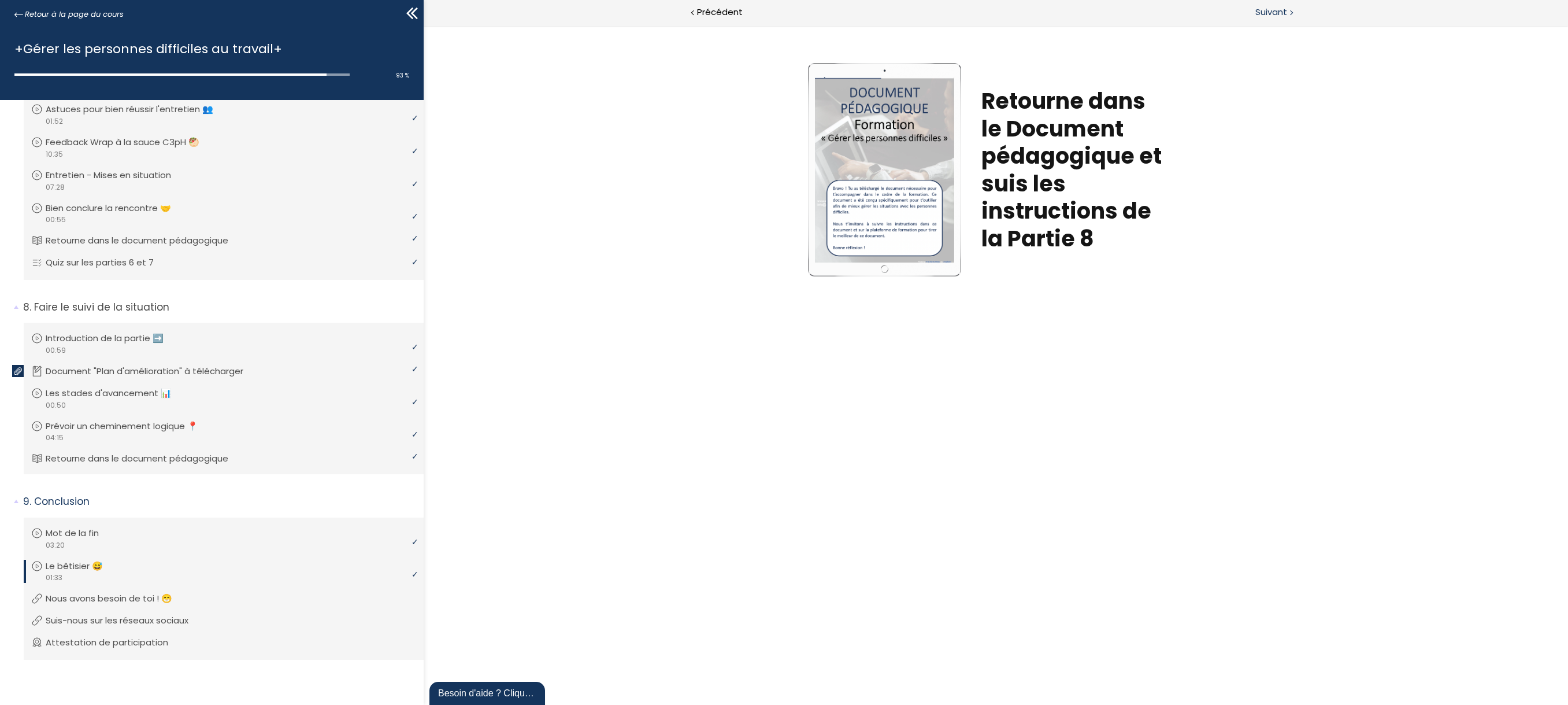
click at [1261, 10] on span "Suivant" at bounding box center [1271, 13] width 32 height 15
click at [1268, 17] on span "Suivant" at bounding box center [1271, 13] width 32 height 15
click at [1269, 10] on span "Suivant" at bounding box center [1271, 13] width 32 height 15
click at [1263, 13] on span "Suivant" at bounding box center [1271, 13] width 32 height 15
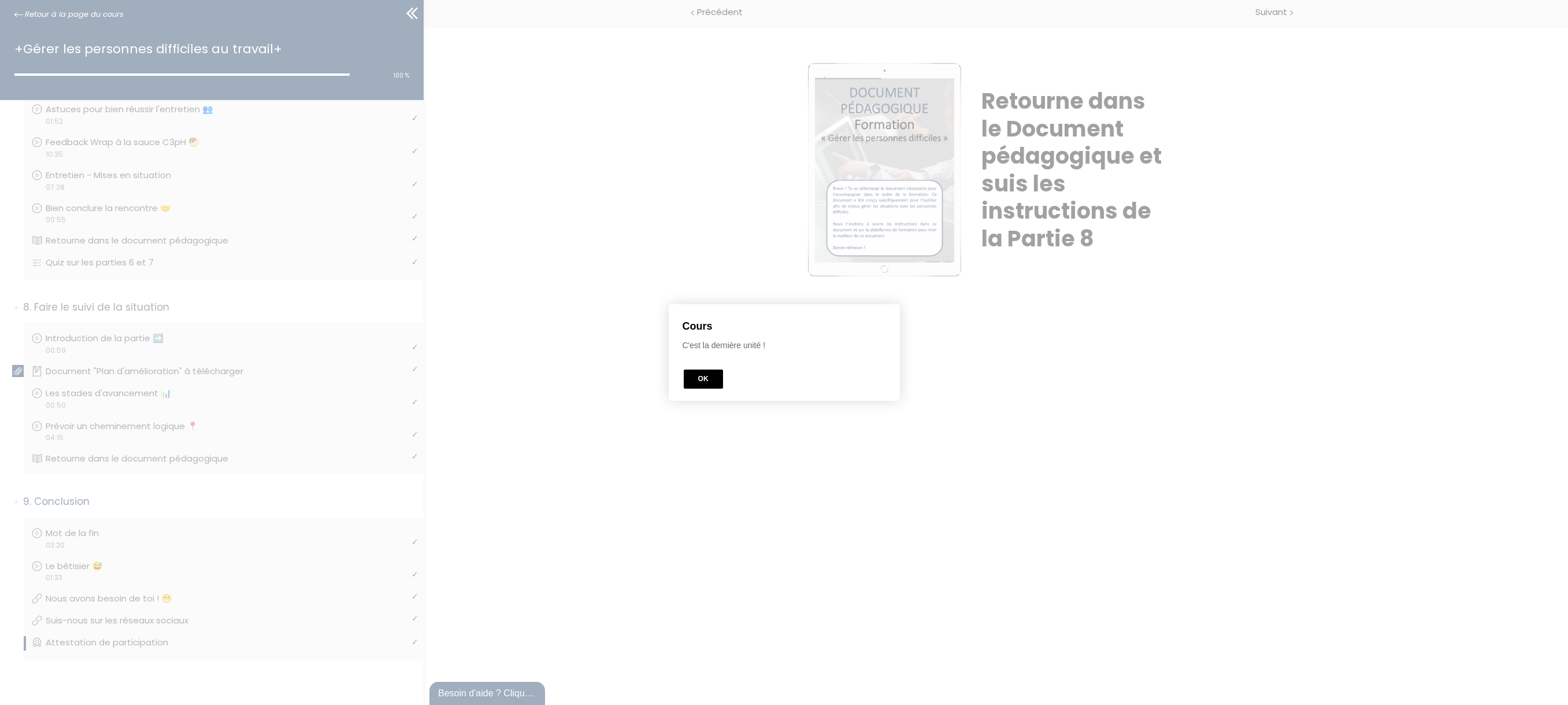
click at [708, 373] on button "OK" at bounding box center [703, 378] width 39 height 19
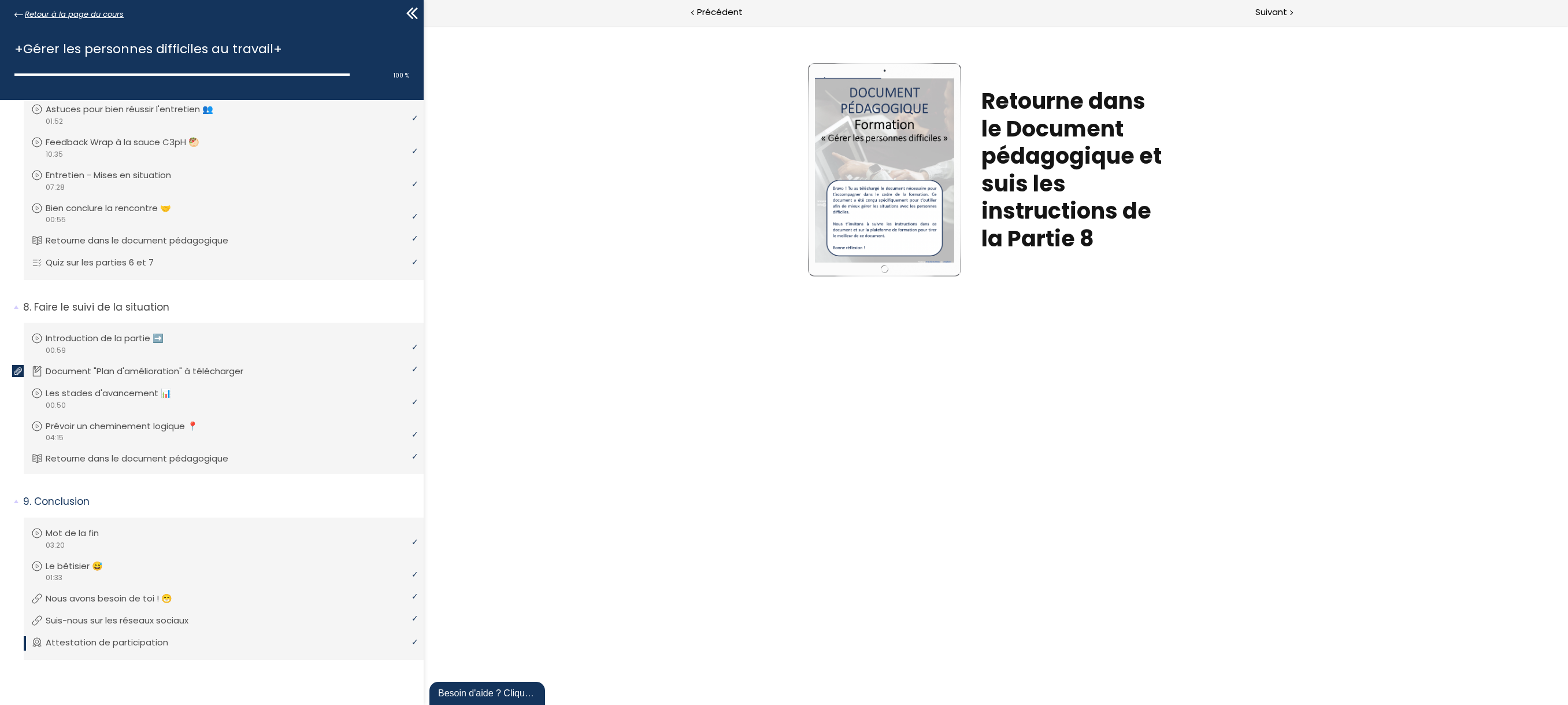
click at [84, 10] on span "Retour à la page du cours" at bounding box center [74, 14] width 99 height 13
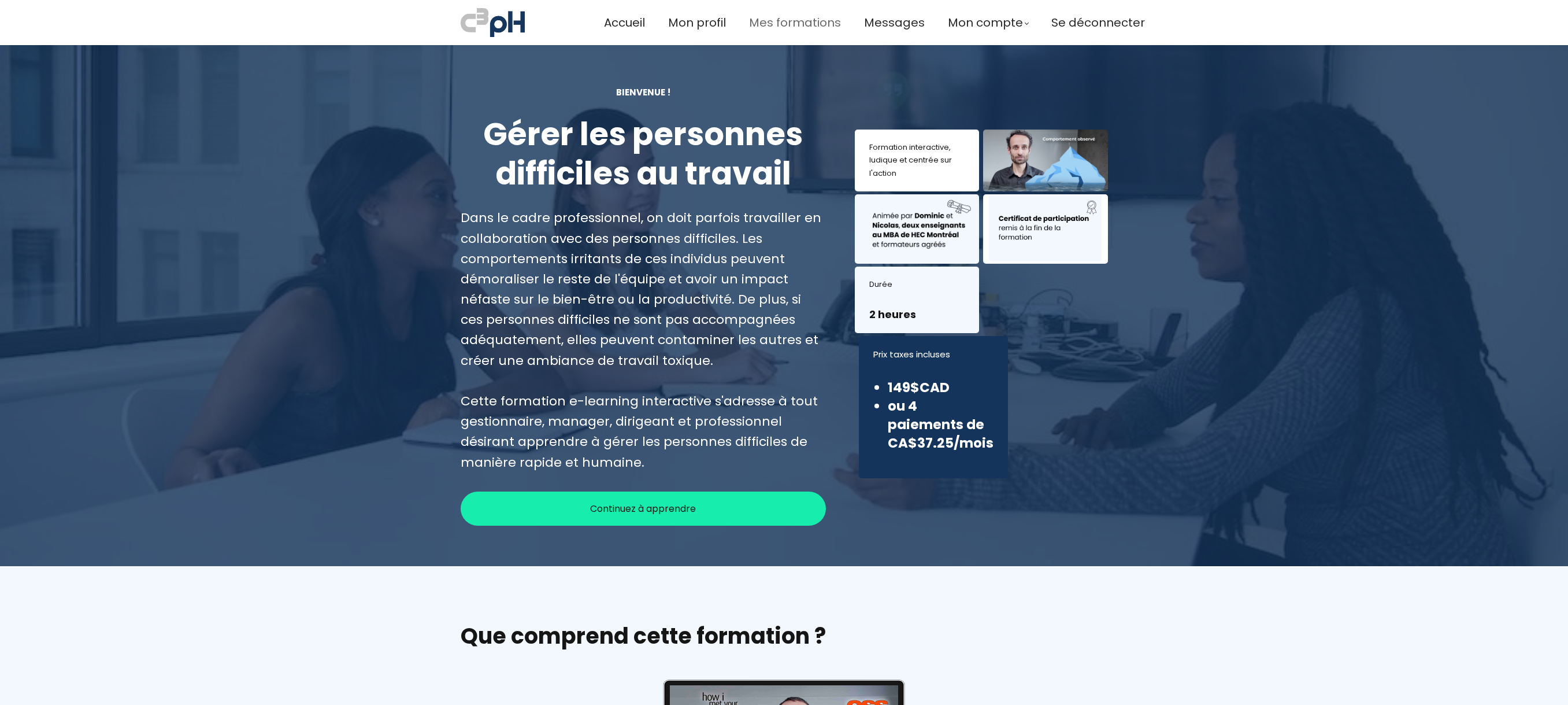
click at [782, 25] on span "Mes formations" at bounding box center [795, 23] width 92 height 19
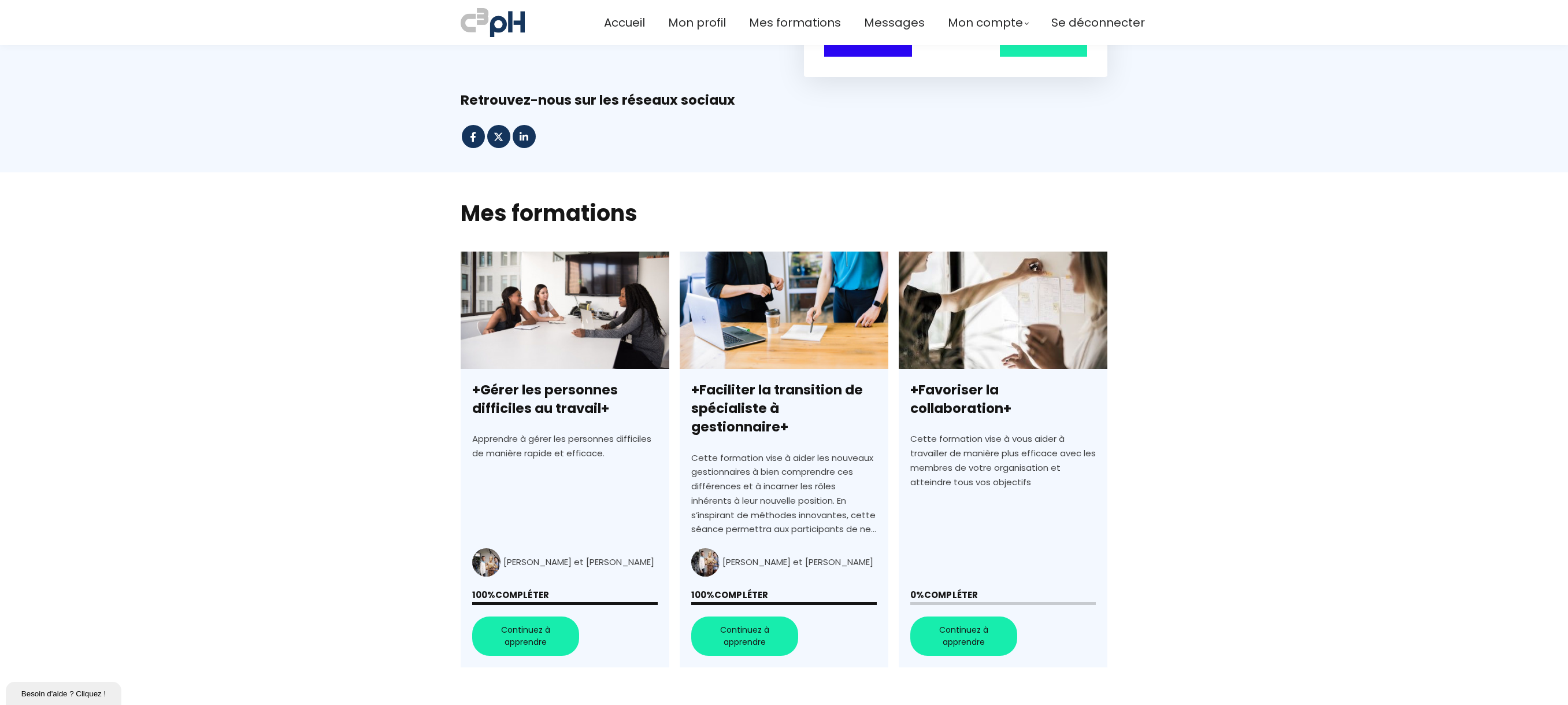
scroll to position [116, 0]
